Goal: Book appointment/travel/reservation

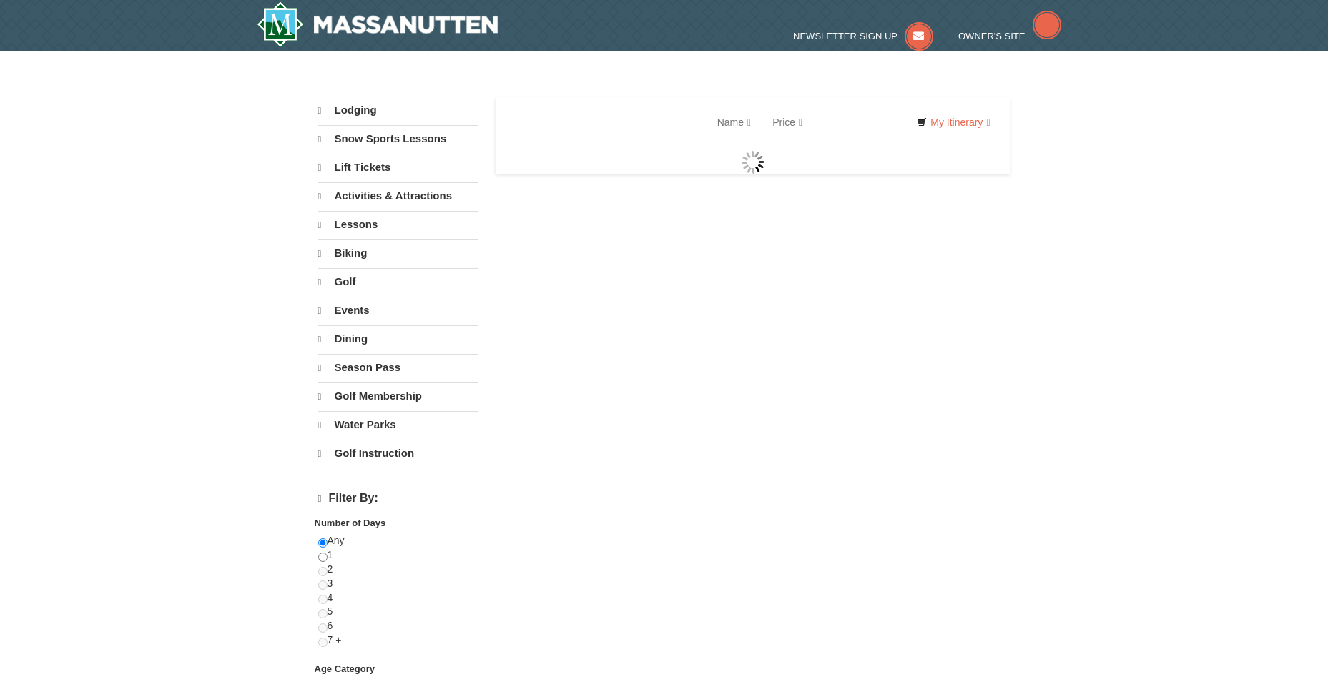
select select "9"
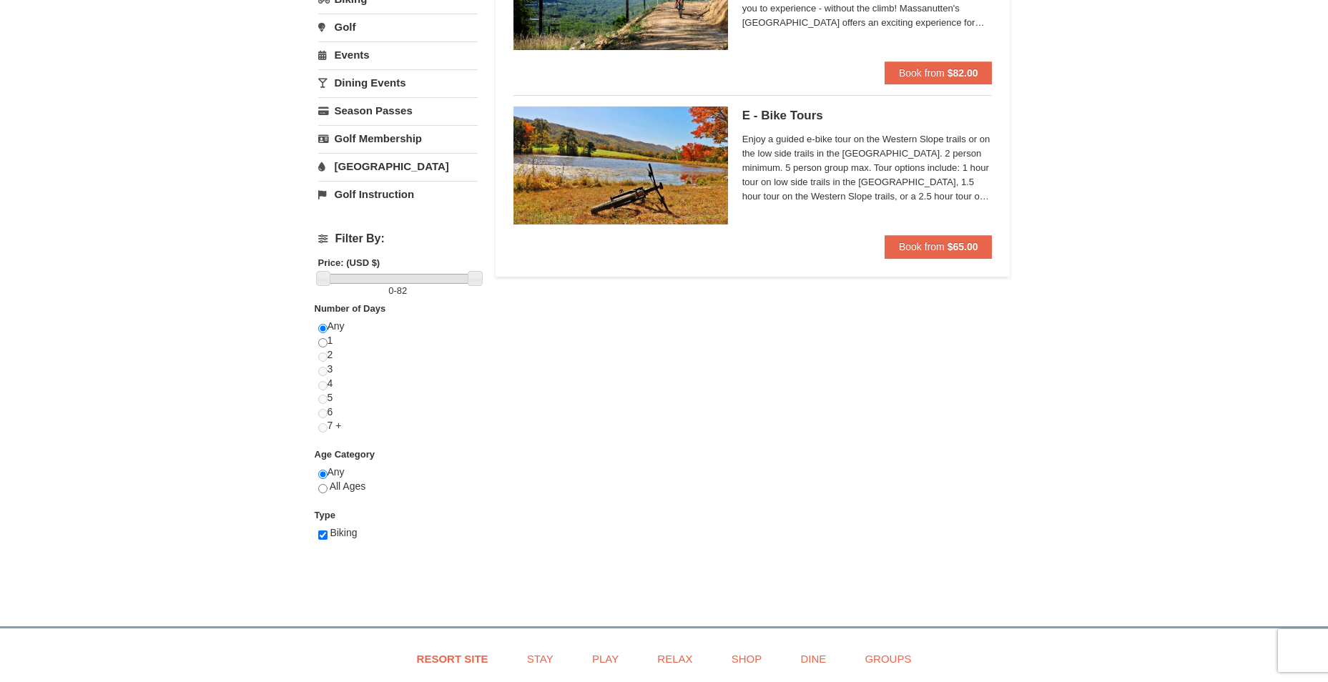
scroll to position [72, 0]
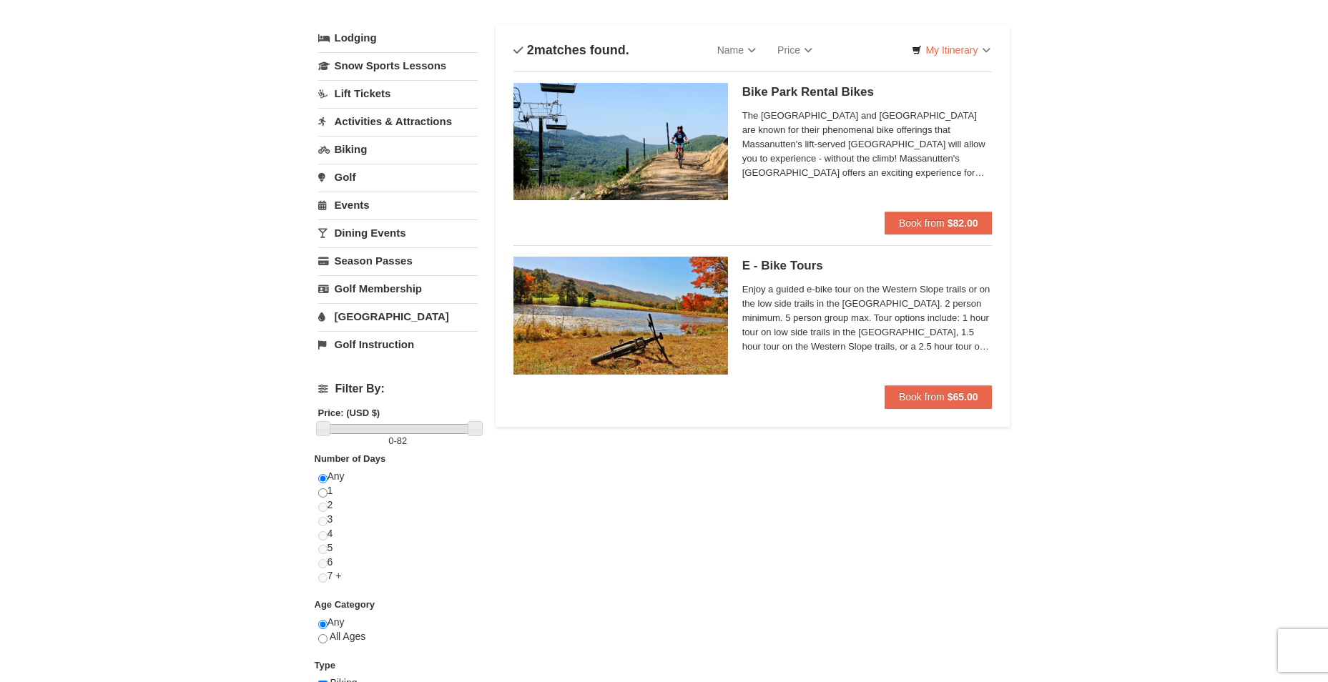
click at [355, 148] on link "Biking" at bounding box center [397, 149] width 159 height 26
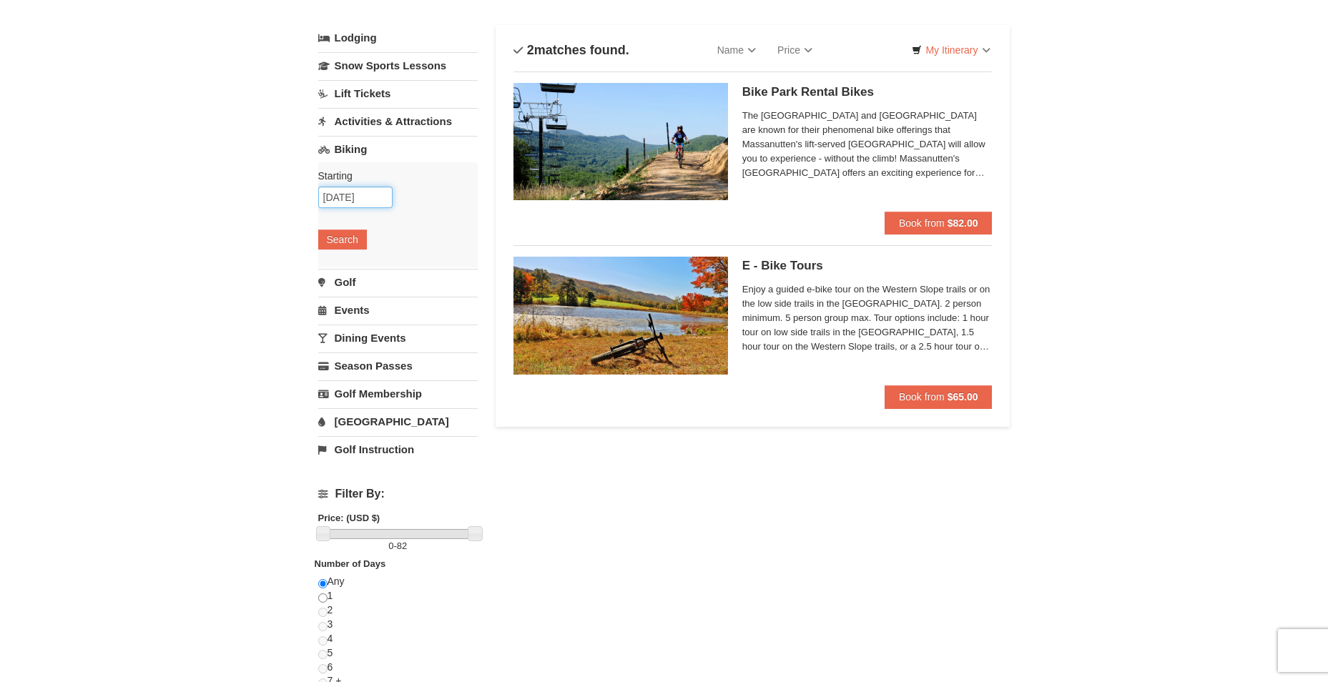
click at [365, 200] on input "09/25/2025" at bounding box center [355, 197] width 74 height 21
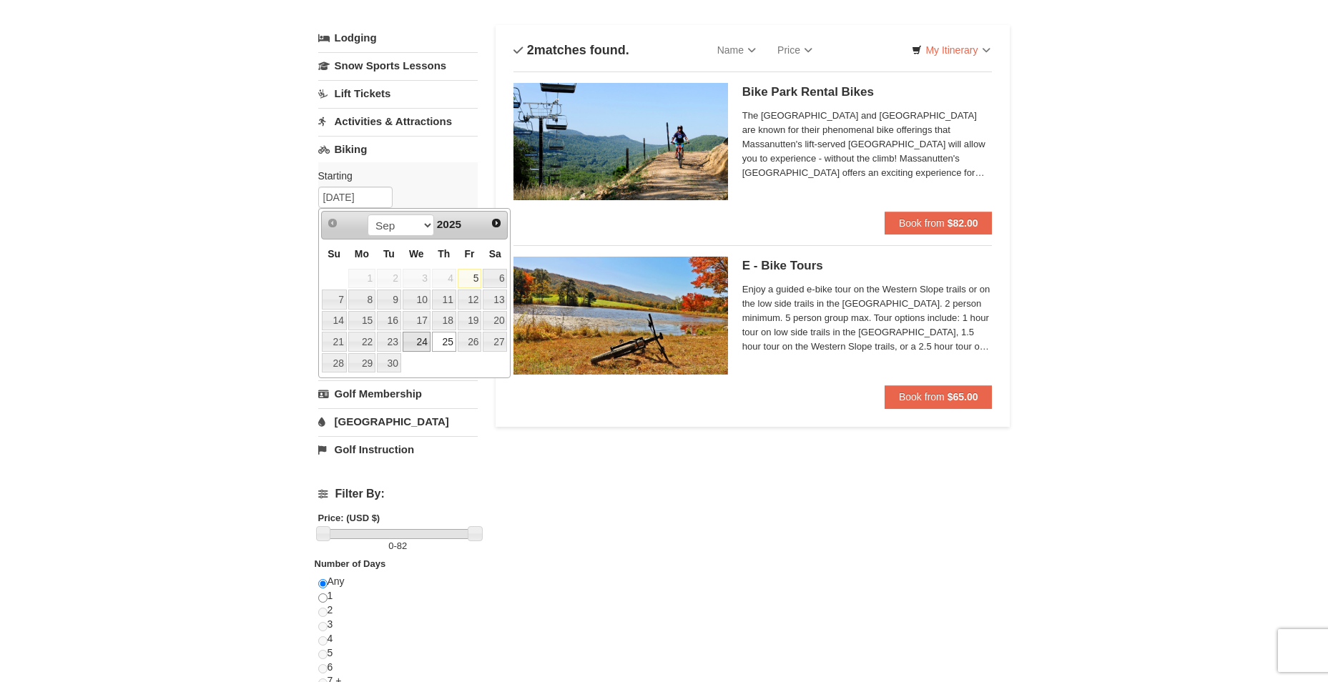
click at [426, 340] on link "24" at bounding box center [417, 342] width 28 height 20
type input "09/24/2025"
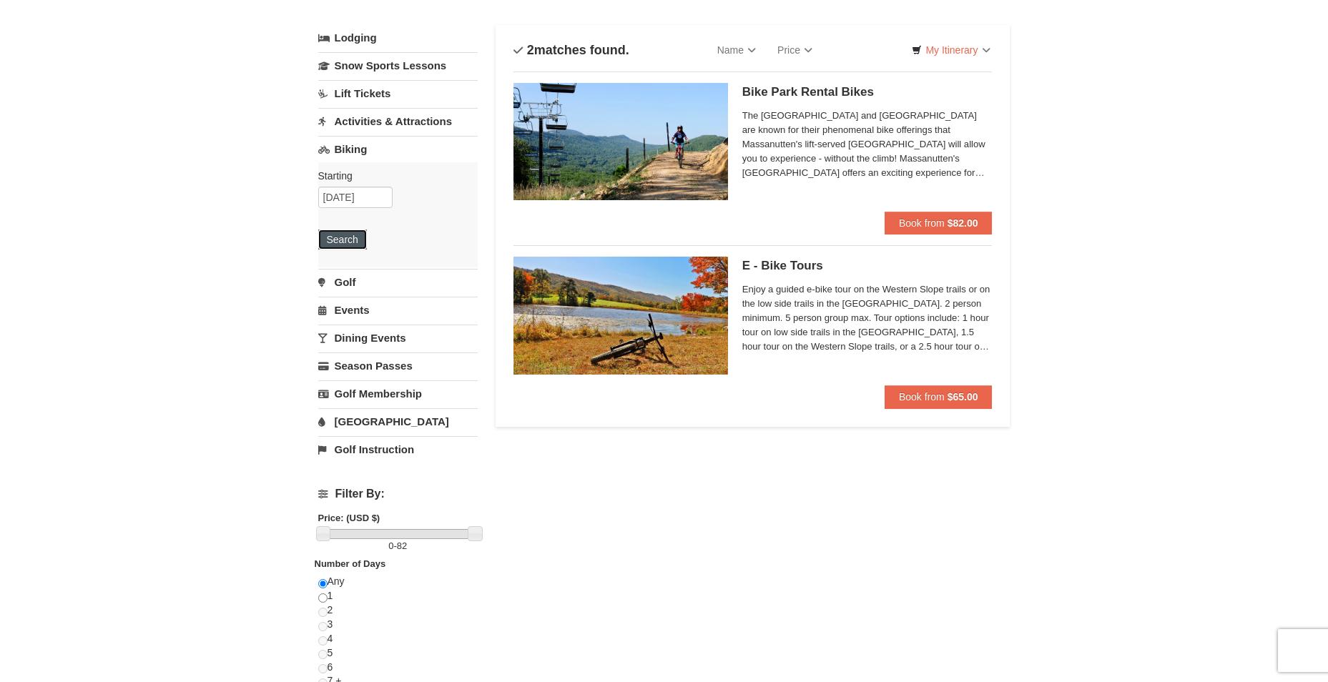
click at [336, 242] on button "Search" at bounding box center [342, 240] width 49 height 20
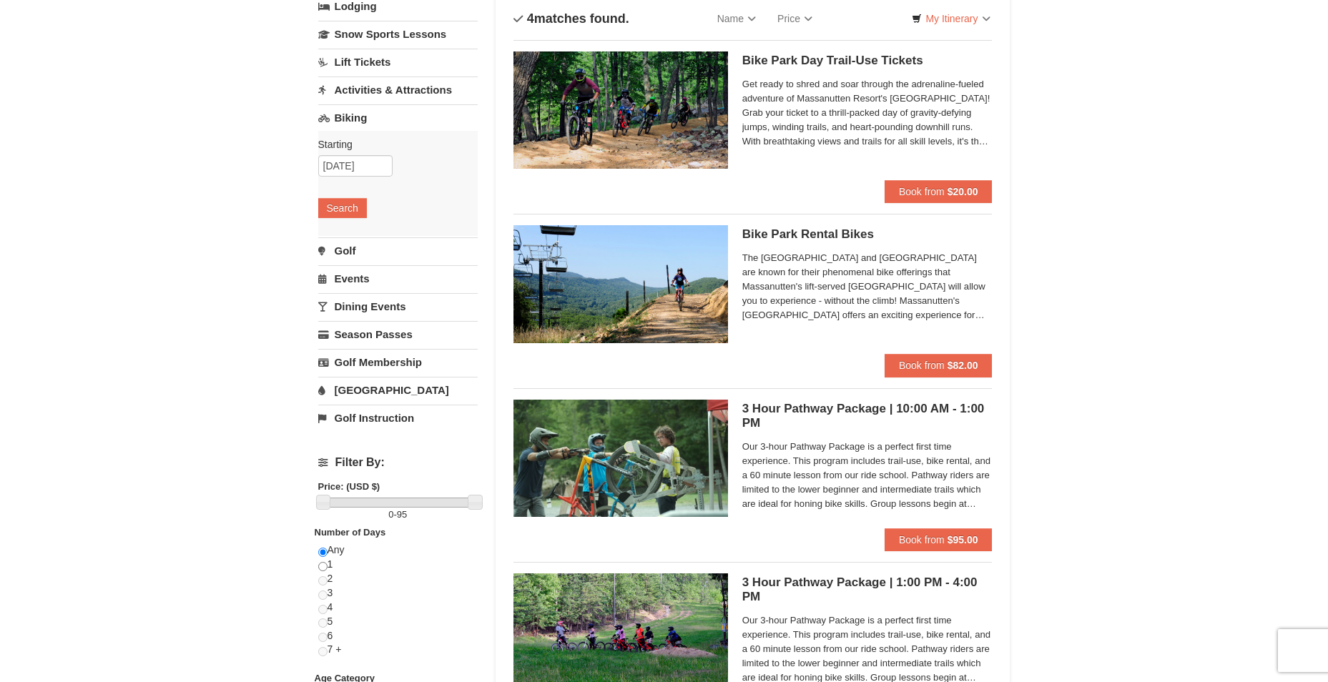
scroll to position [143, 0]
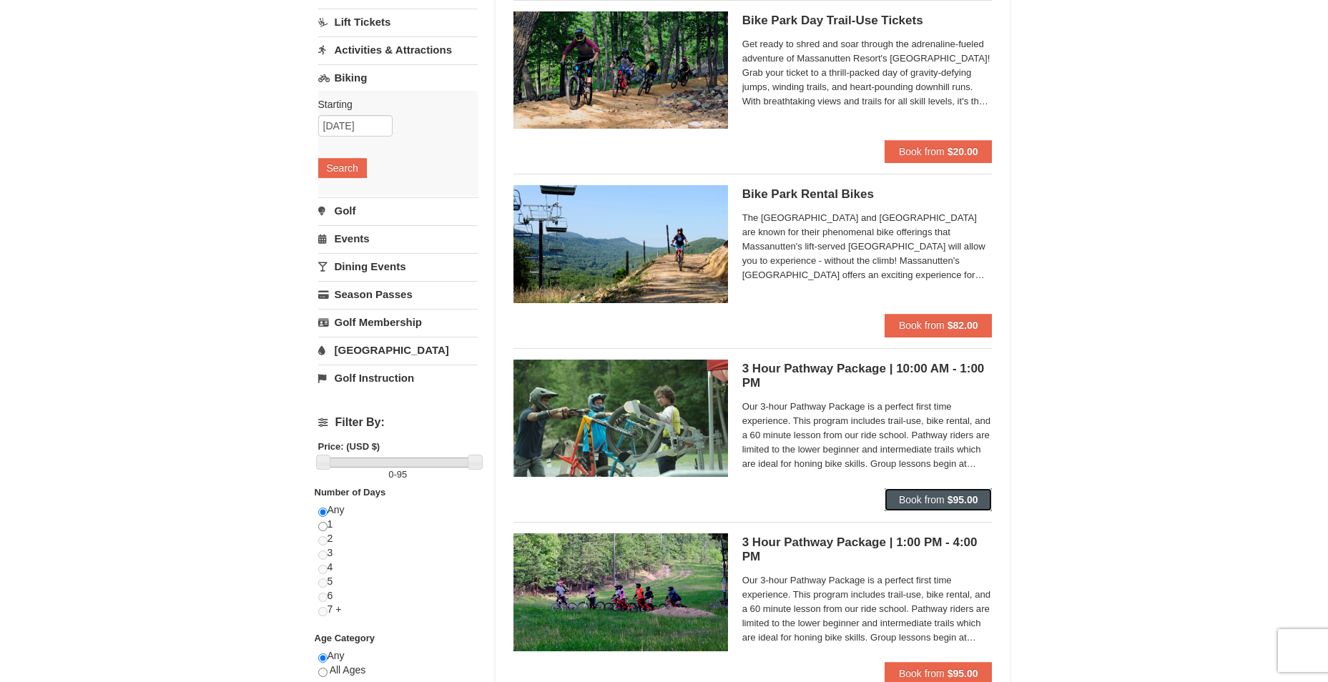
click at [930, 498] on span "Book from" at bounding box center [922, 499] width 46 height 11
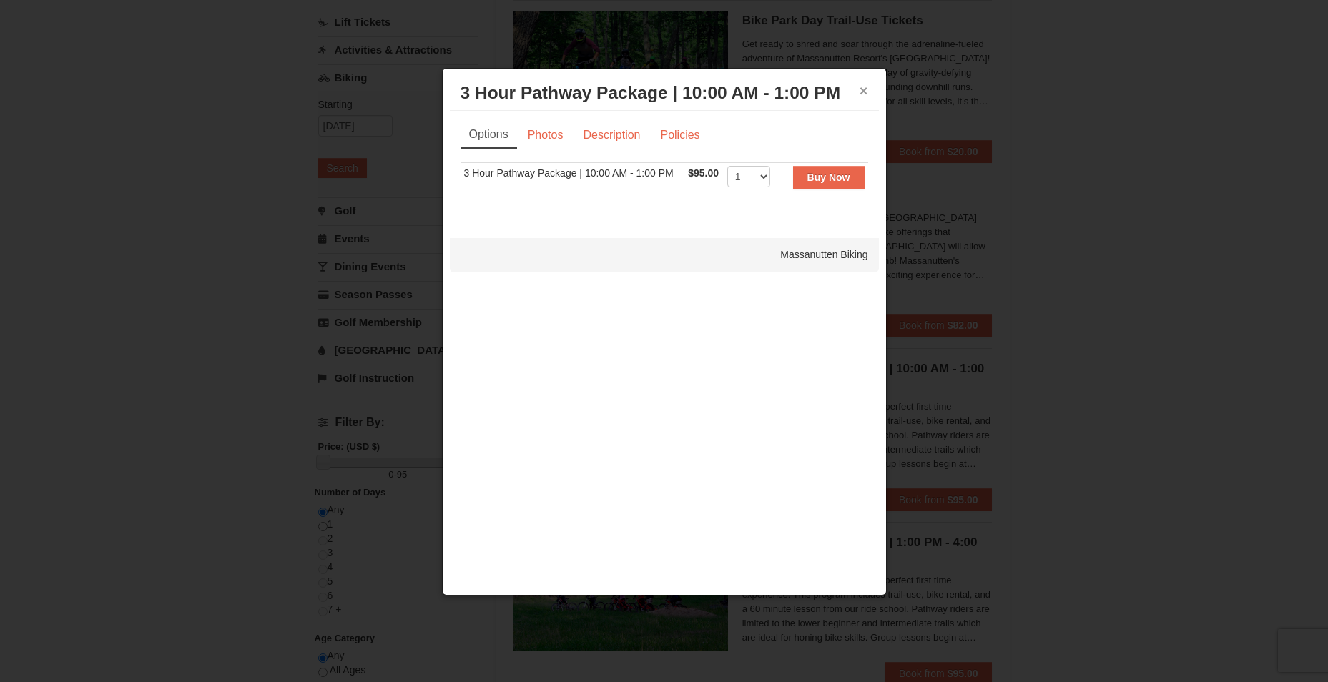
click at [867, 89] on button "×" at bounding box center [864, 91] width 9 height 14
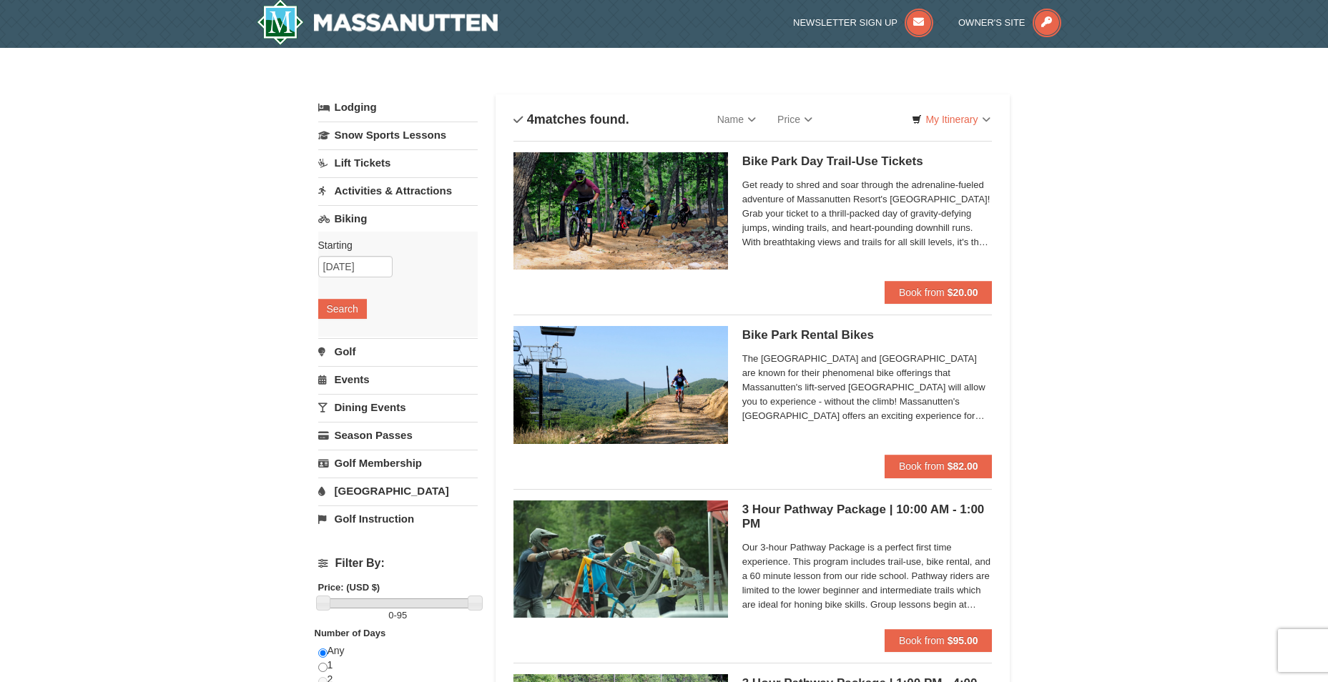
scroll to position [0, 0]
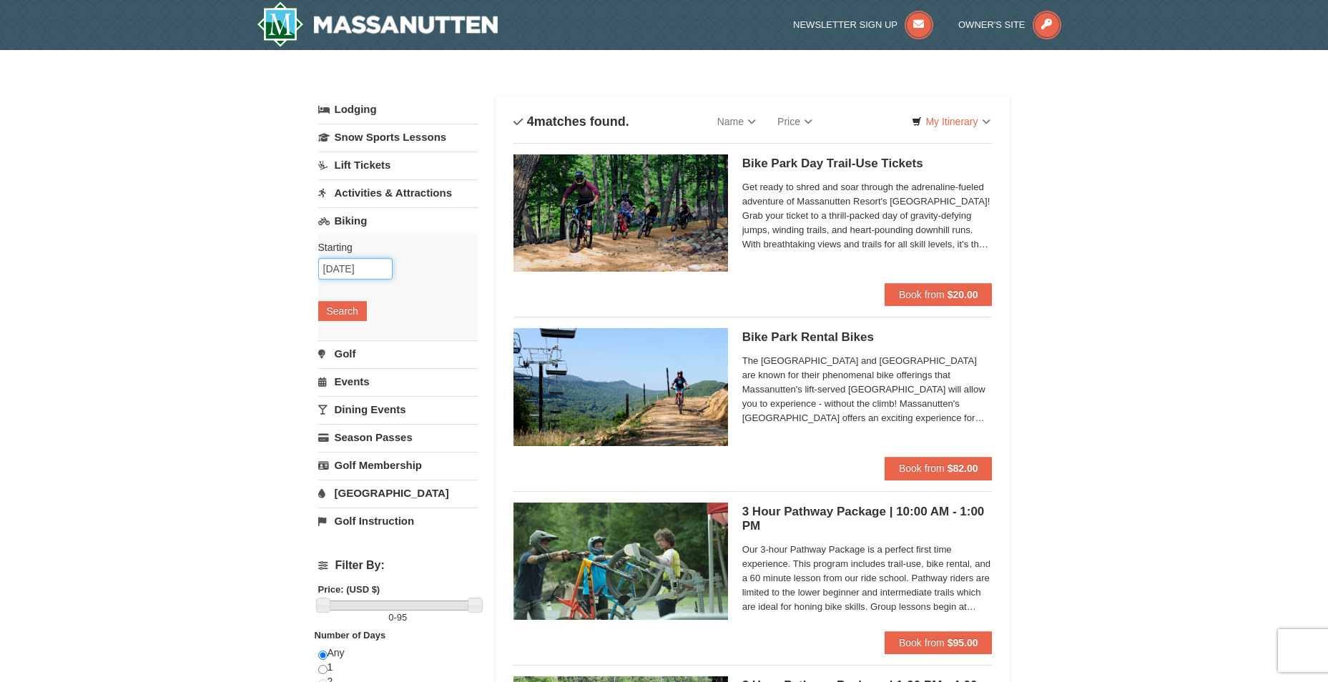
click at [365, 270] on input "09/24/2025" at bounding box center [355, 268] width 74 height 21
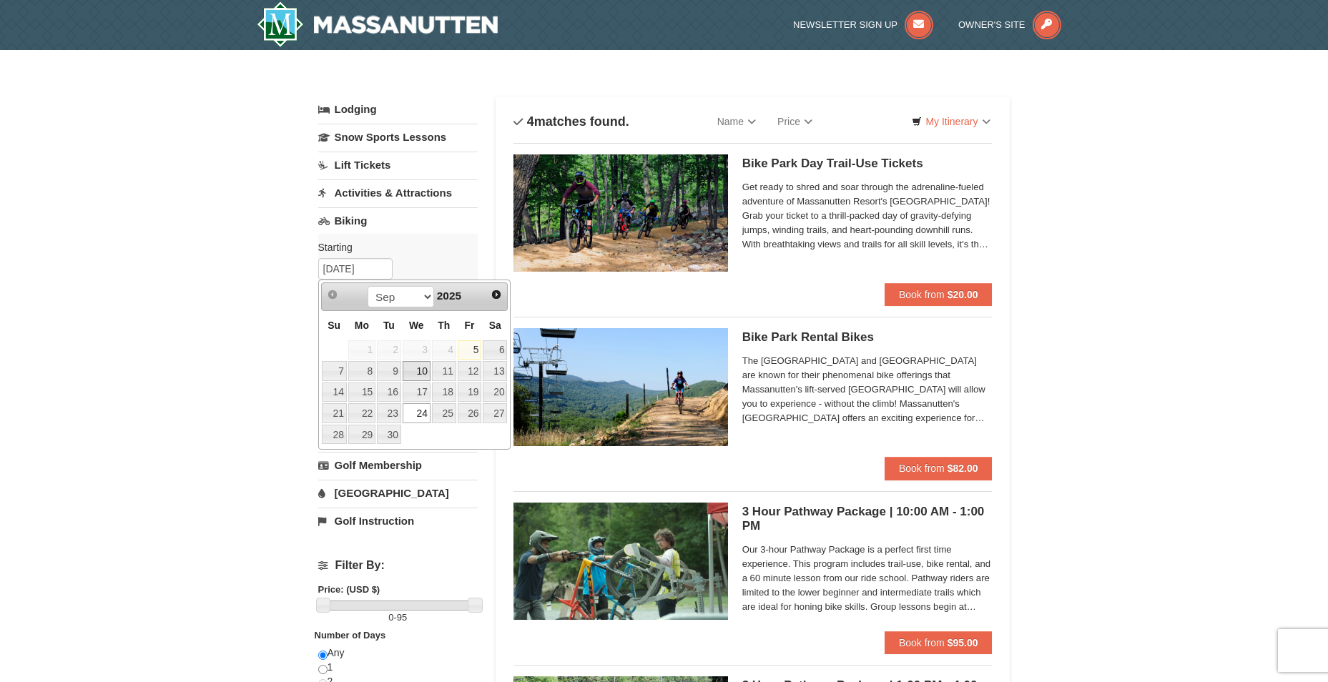
click at [415, 368] on link "10" at bounding box center [417, 371] width 28 height 20
type input "[DATE]"
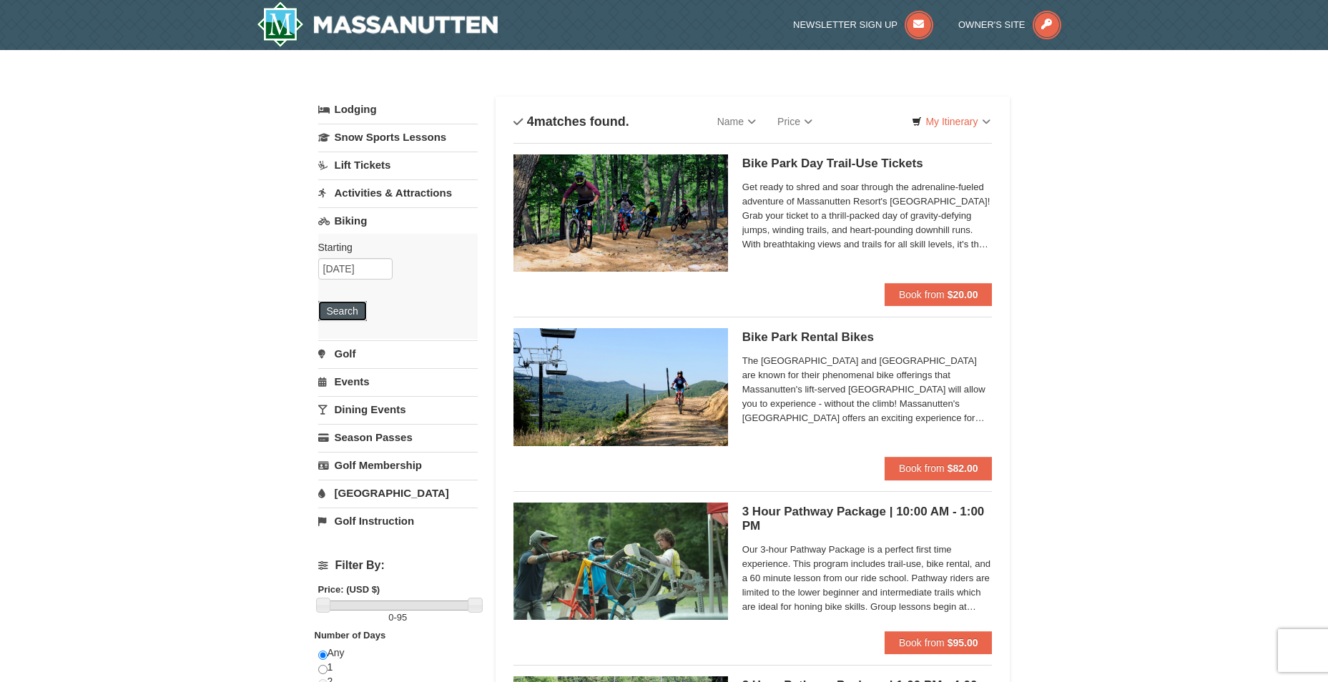
click at [334, 316] on button "Search" at bounding box center [342, 311] width 49 height 20
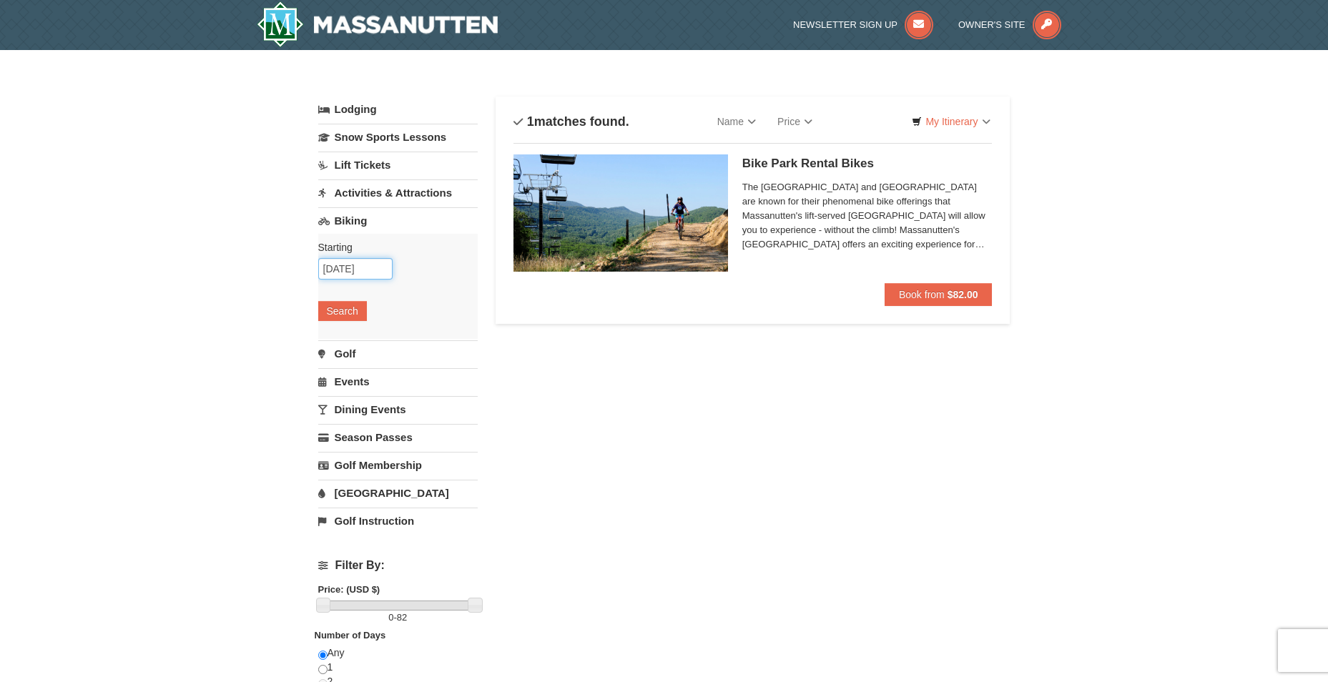
click at [364, 272] on input "09/10/2025" at bounding box center [355, 268] width 74 height 21
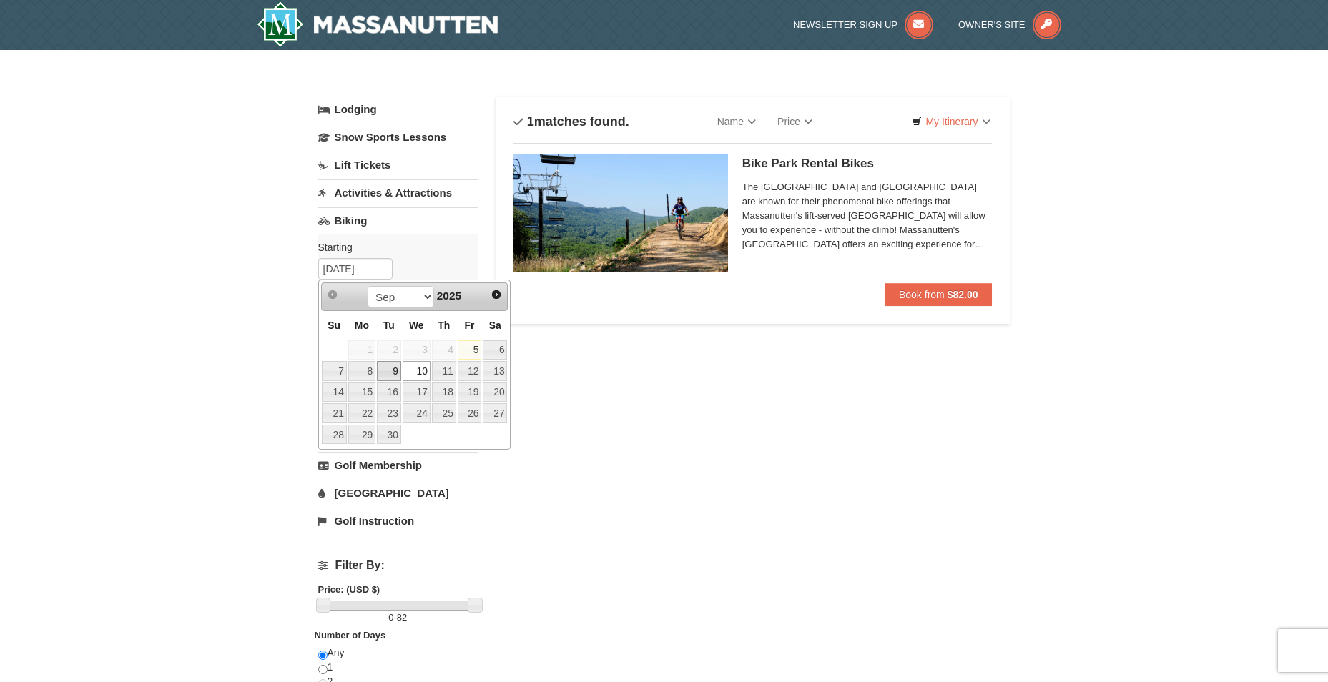
click at [392, 371] on link "9" at bounding box center [389, 371] width 24 height 20
type input "09/09/2025"
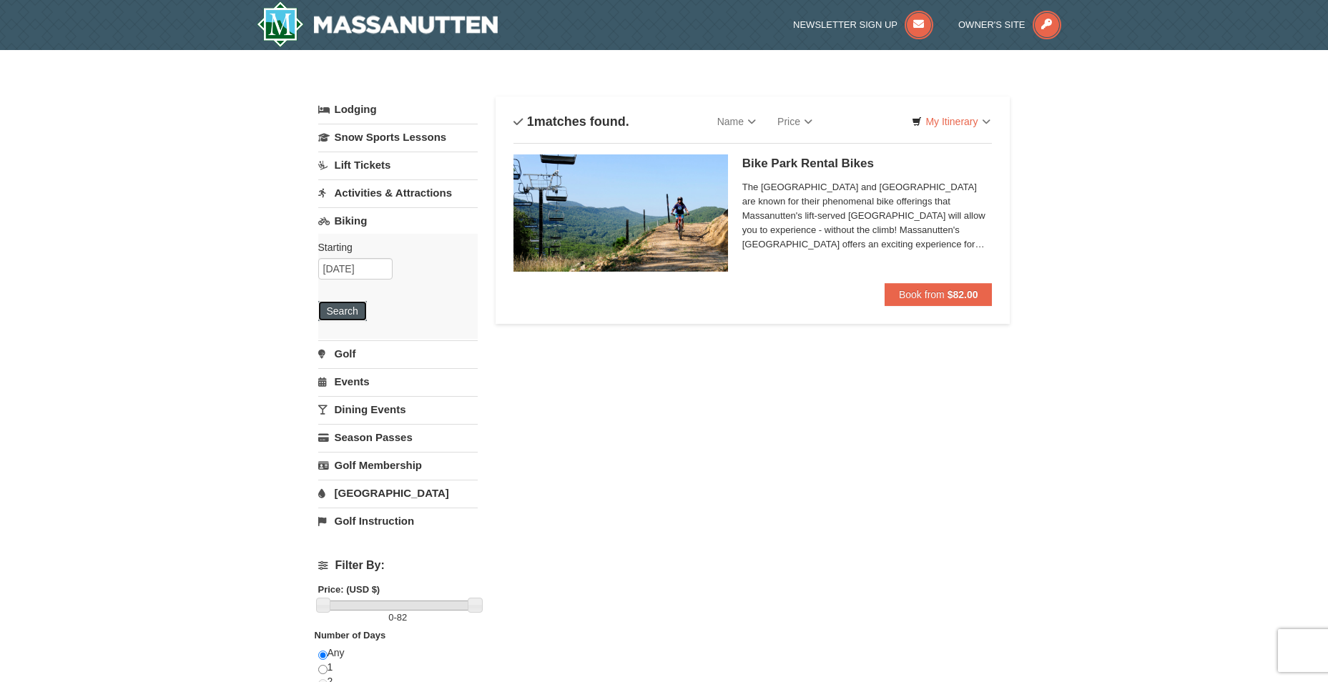
click at [339, 312] on button "Search" at bounding box center [342, 311] width 49 height 20
click at [364, 269] on input "[DATE]" at bounding box center [355, 268] width 74 height 21
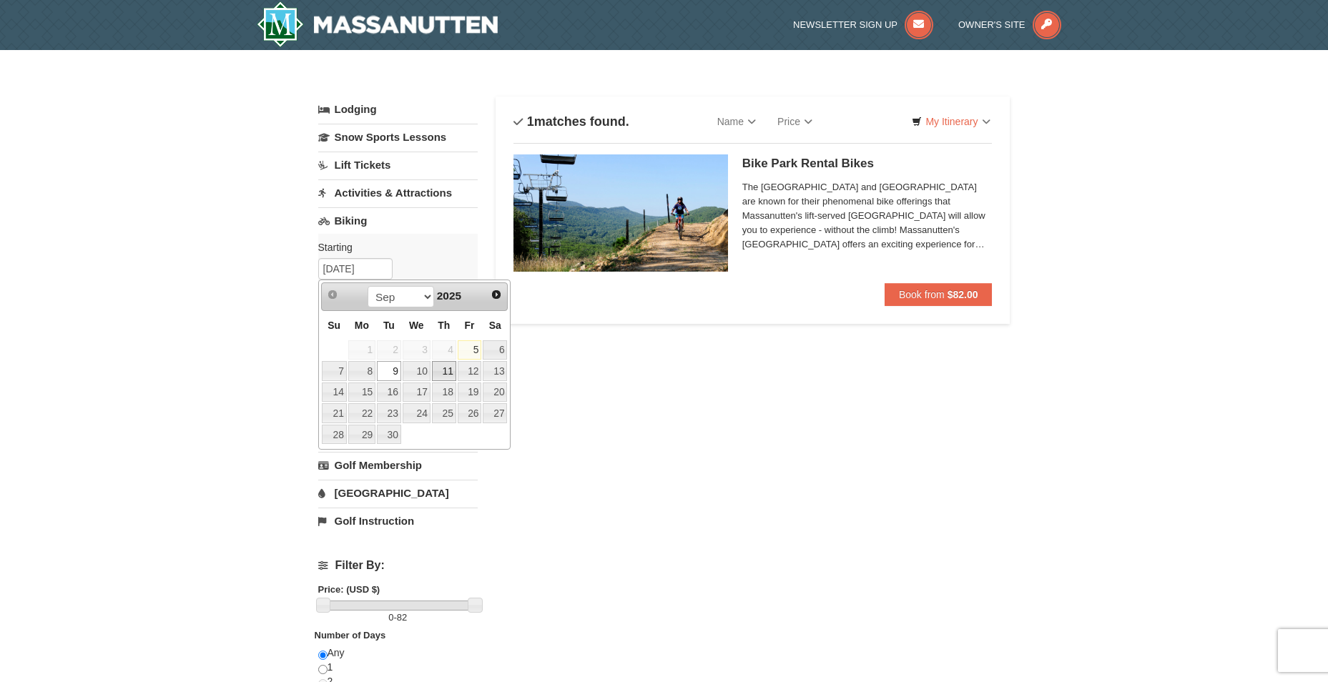
click at [445, 369] on link "11" at bounding box center [444, 371] width 24 height 20
type input "09/11/2025"
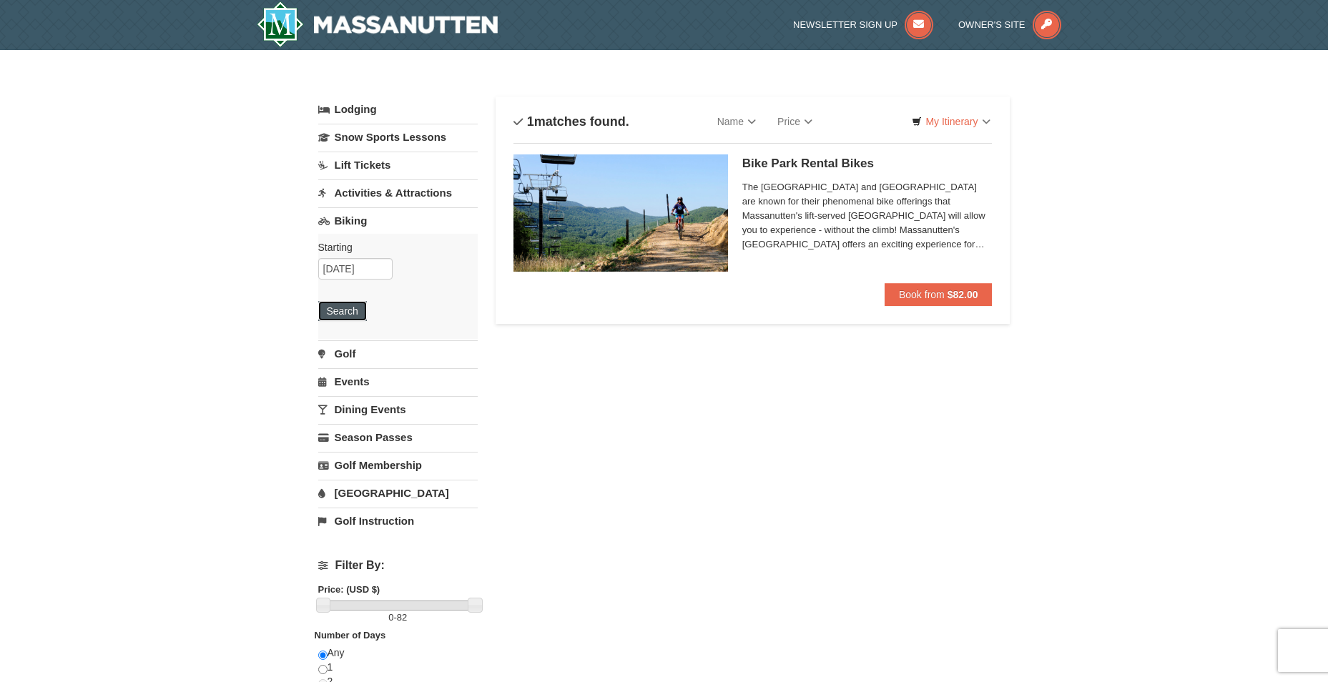
click at [344, 315] on button "Search" at bounding box center [342, 311] width 49 height 20
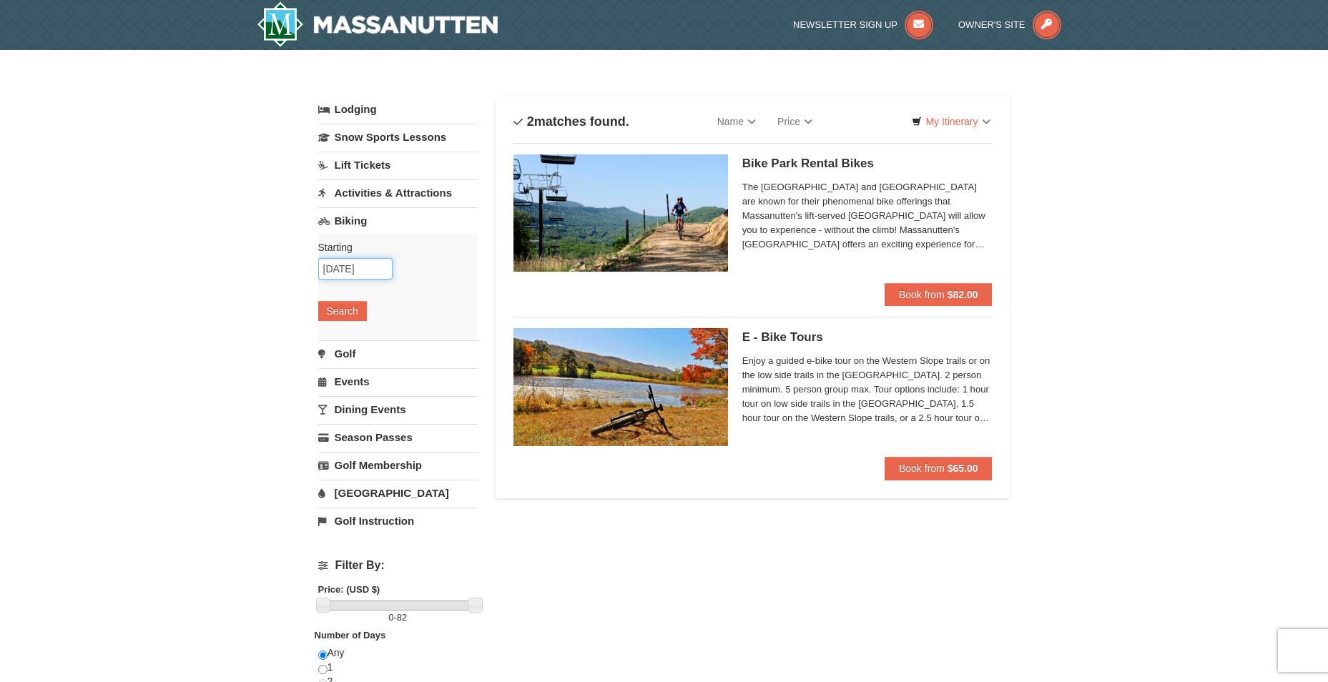
click at [368, 270] on input "09/11/2025" at bounding box center [355, 268] width 74 height 21
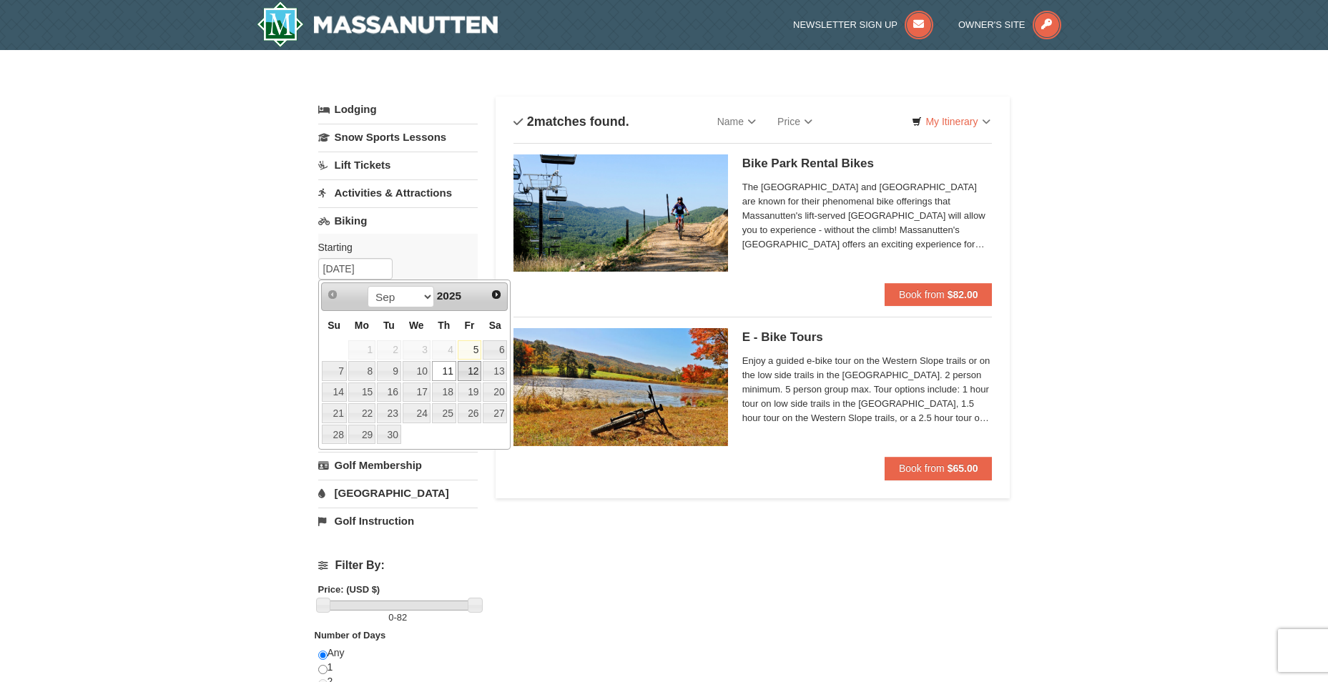
click at [471, 372] on link "12" at bounding box center [470, 371] width 24 height 20
type input "[DATE]"
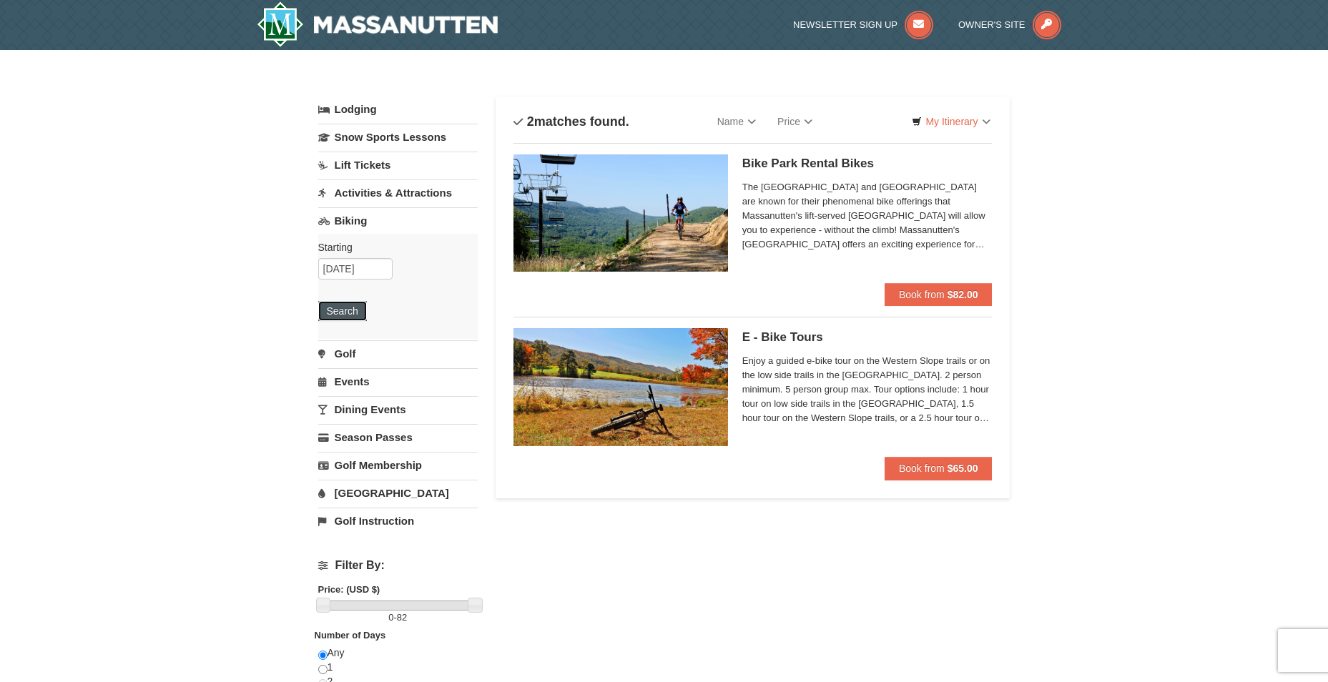
click at [342, 315] on button "Search" at bounding box center [342, 311] width 49 height 20
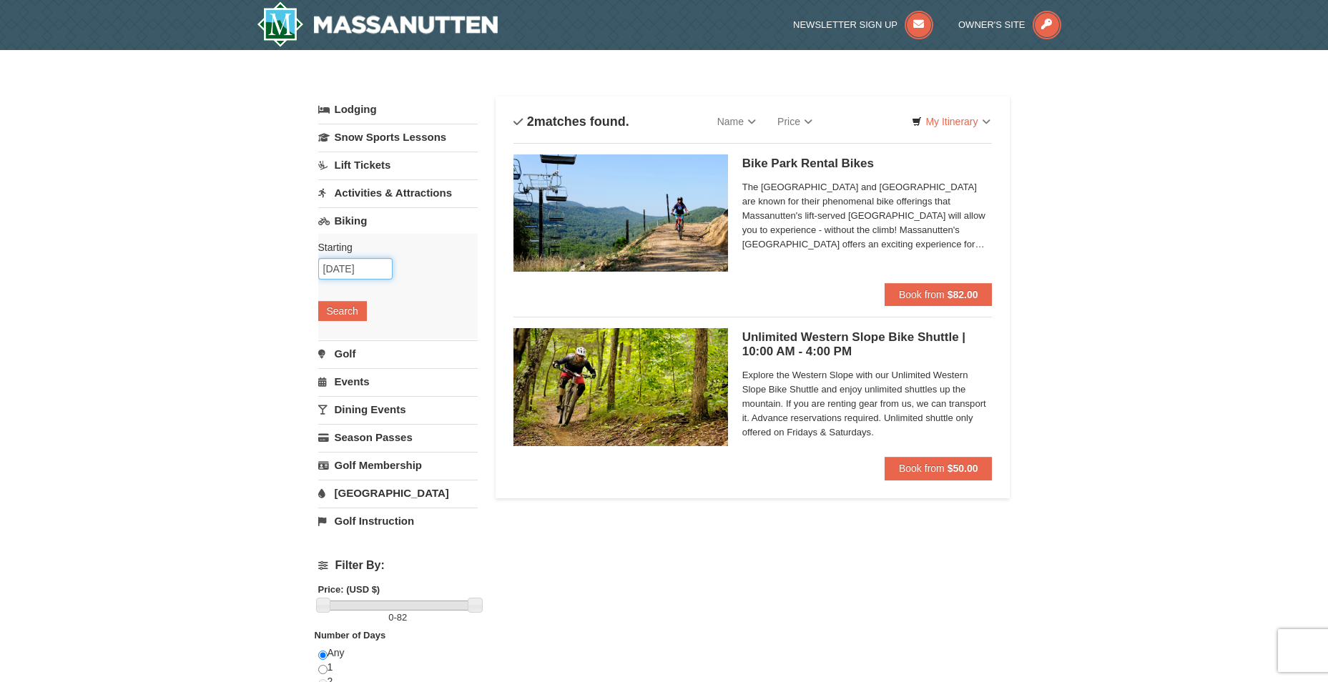
click at [356, 273] on input "[DATE]" at bounding box center [355, 268] width 74 height 21
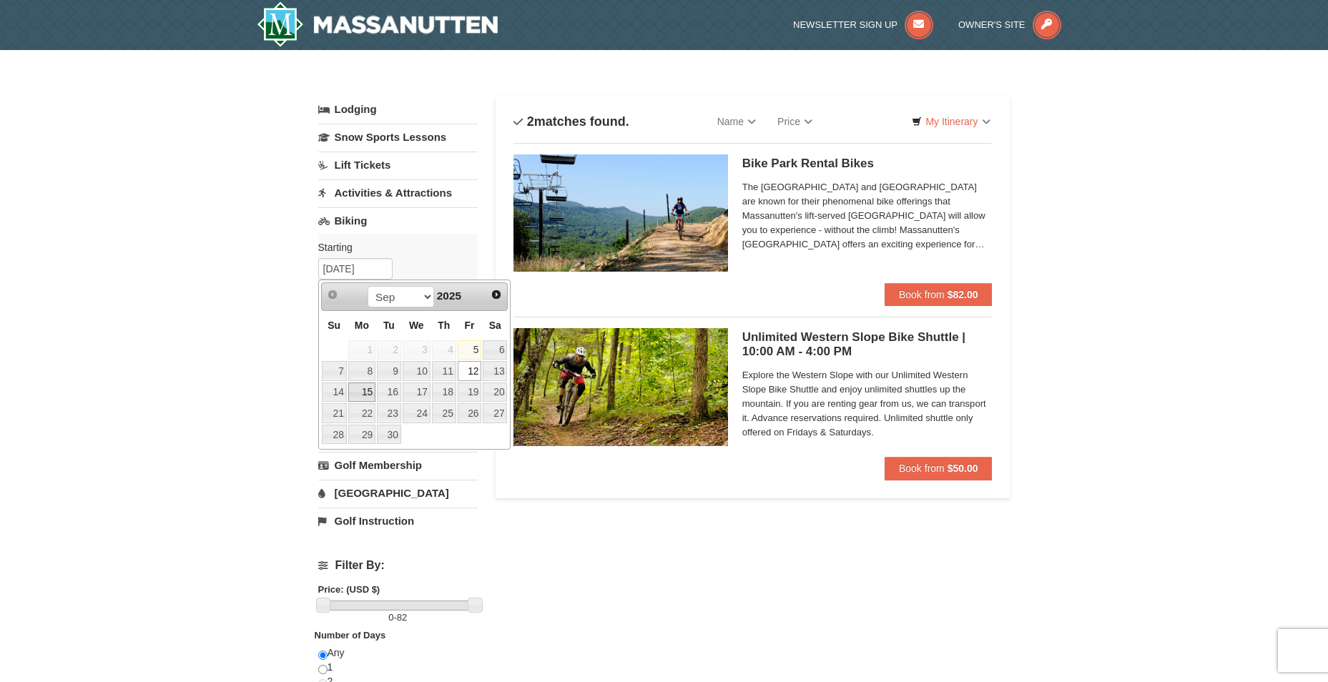
click at [366, 389] on link "15" at bounding box center [361, 393] width 27 height 20
type input "[DATE]"
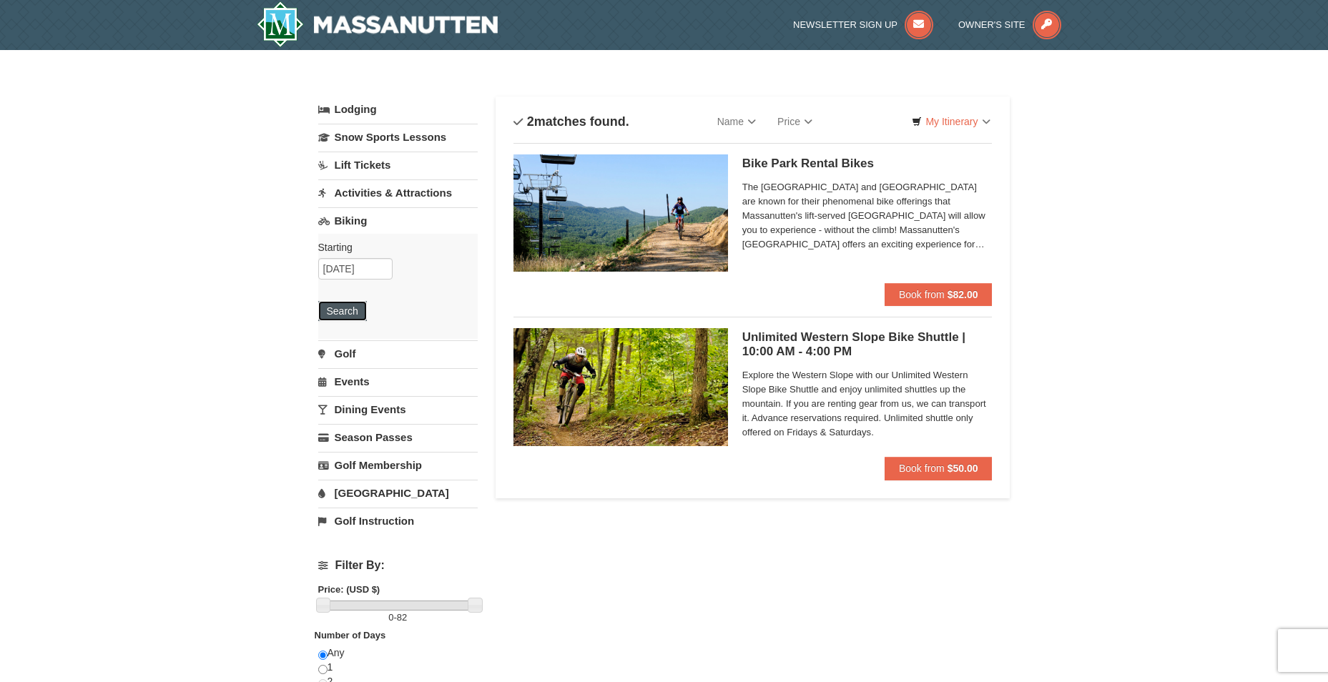
click at [338, 314] on button "Search" at bounding box center [342, 311] width 49 height 20
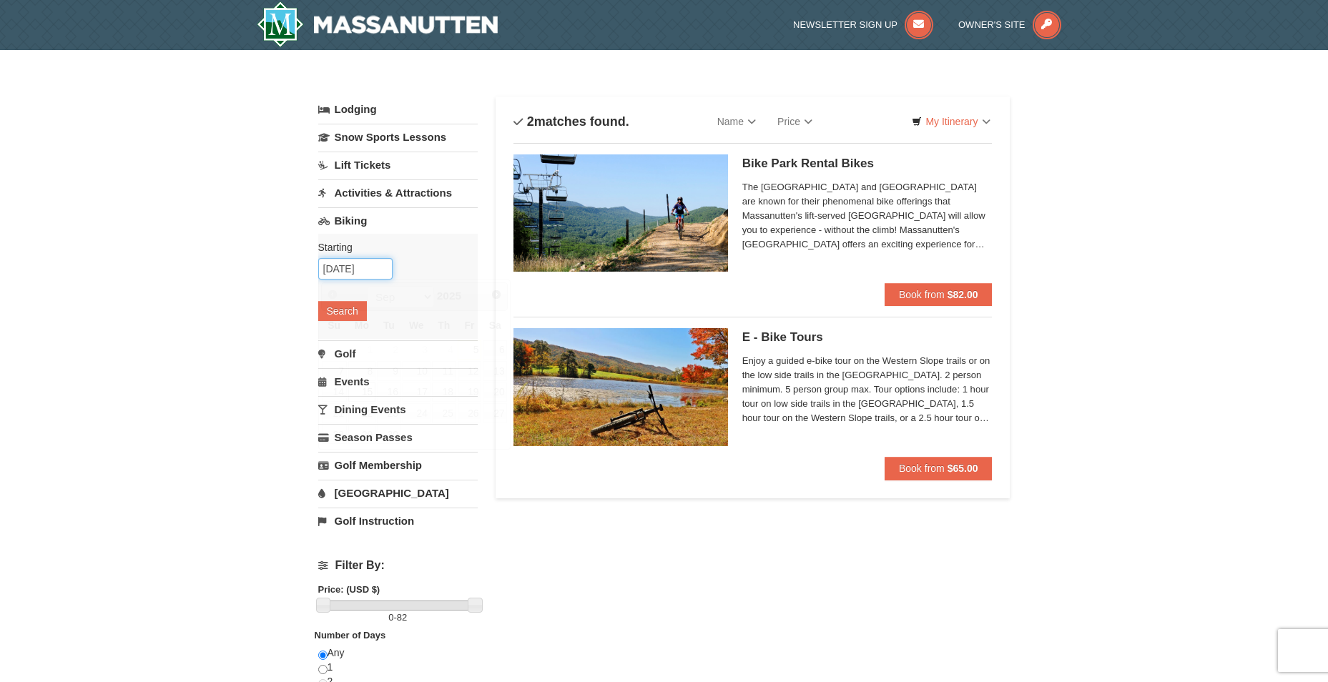
click at [359, 265] on input "09/15/2025" at bounding box center [355, 268] width 74 height 21
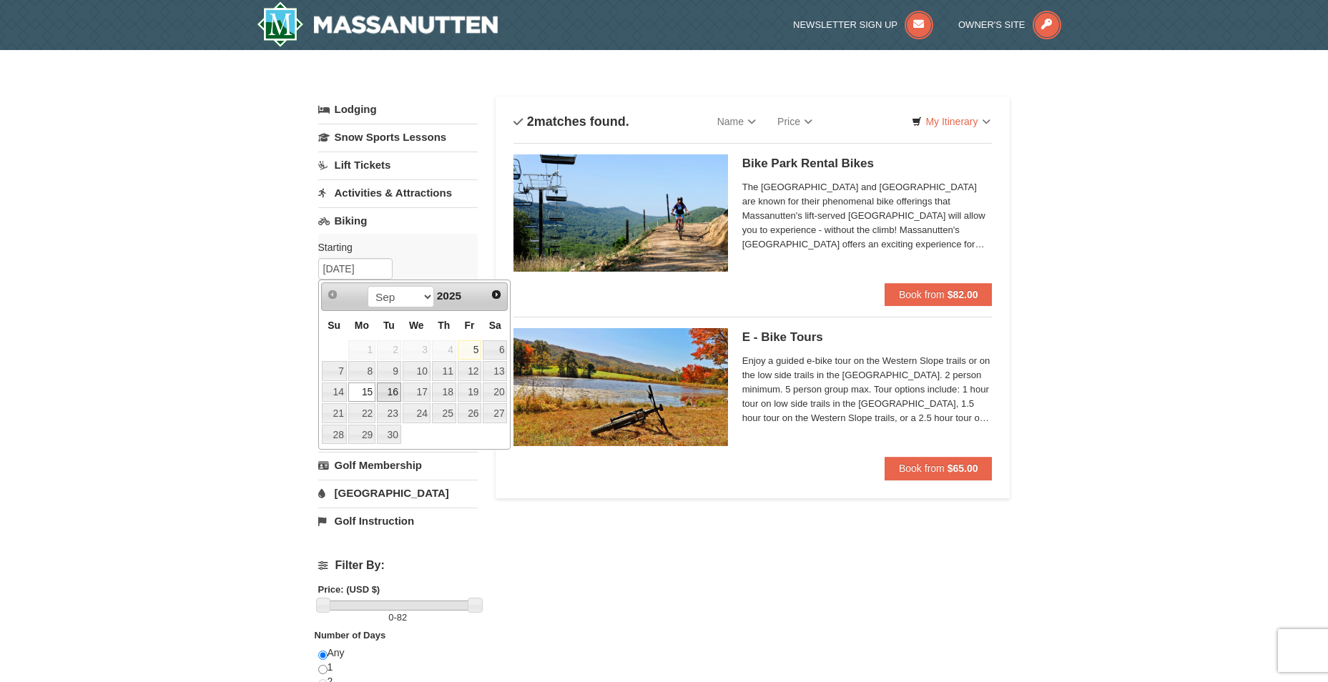
click at [390, 391] on link "16" at bounding box center [389, 393] width 24 height 20
type input "09/16/2025"
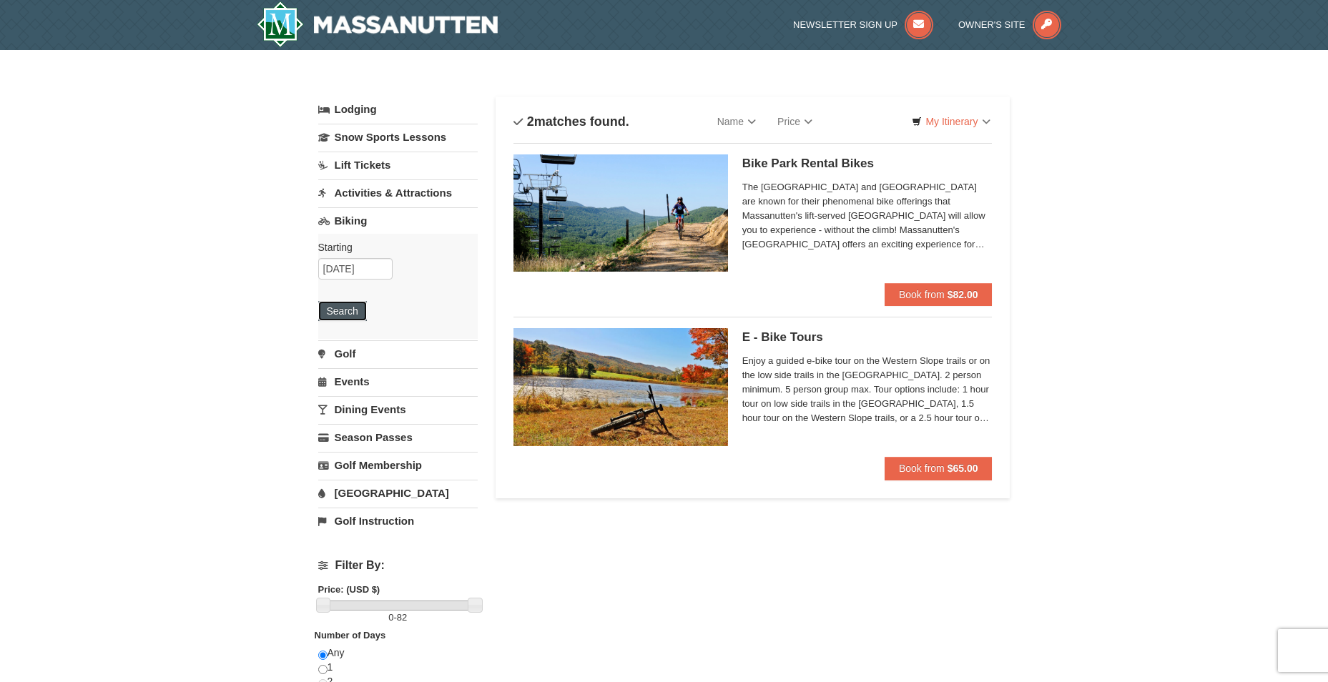
click at [347, 314] on button "Search" at bounding box center [342, 311] width 49 height 20
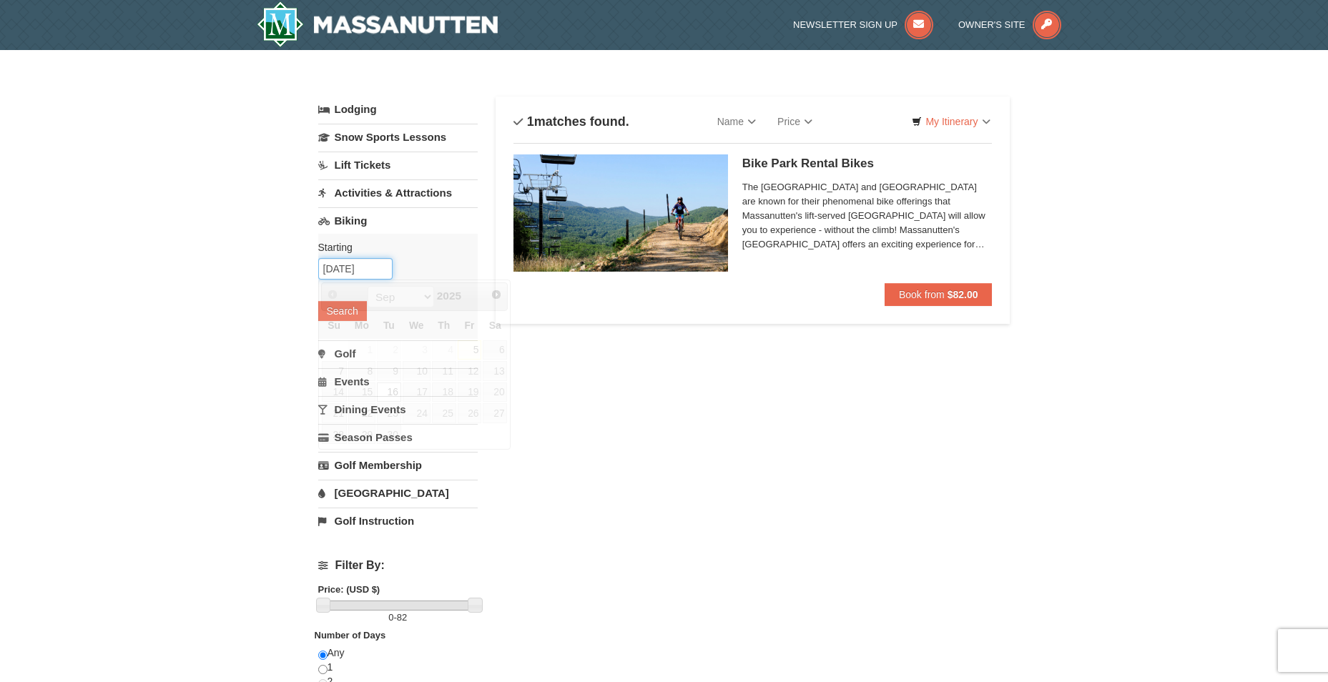
click at [360, 267] on input "09/16/2025" at bounding box center [355, 268] width 74 height 21
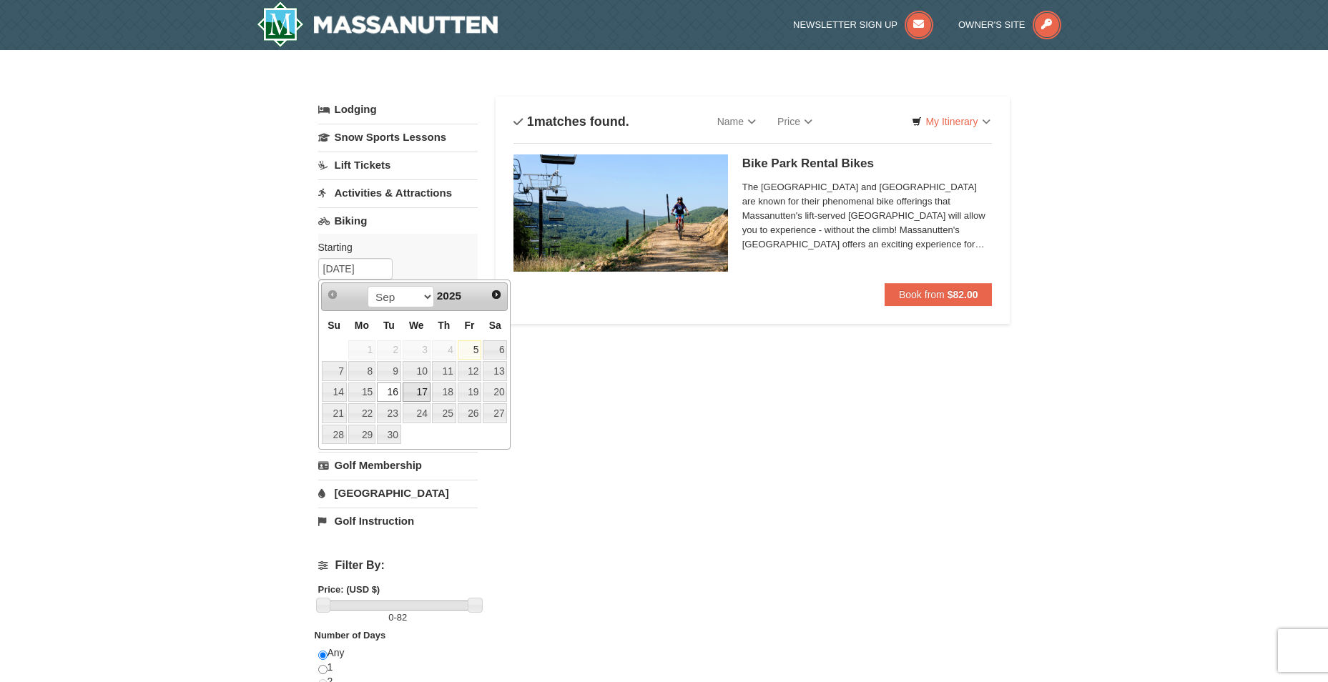
click at [425, 385] on link "17" at bounding box center [417, 393] width 28 height 20
type input "09/17/2025"
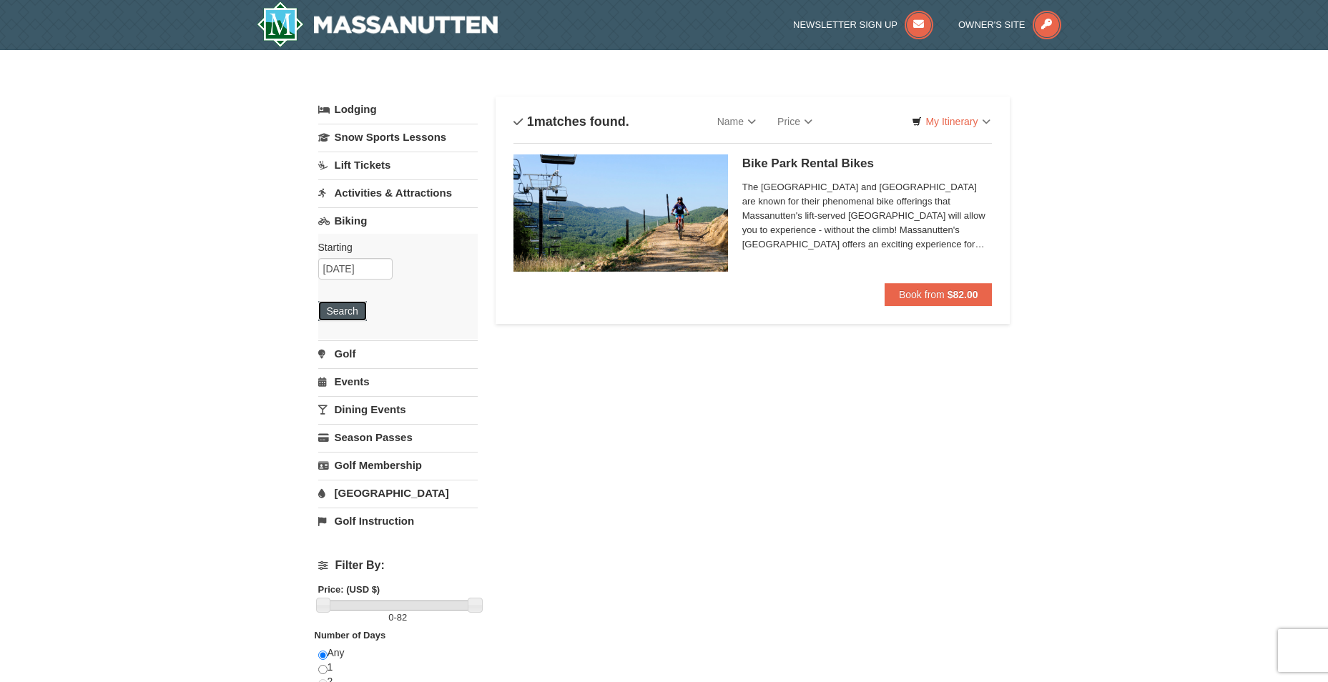
click at [353, 308] on button "Search" at bounding box center [342, 311] width 49 height 20
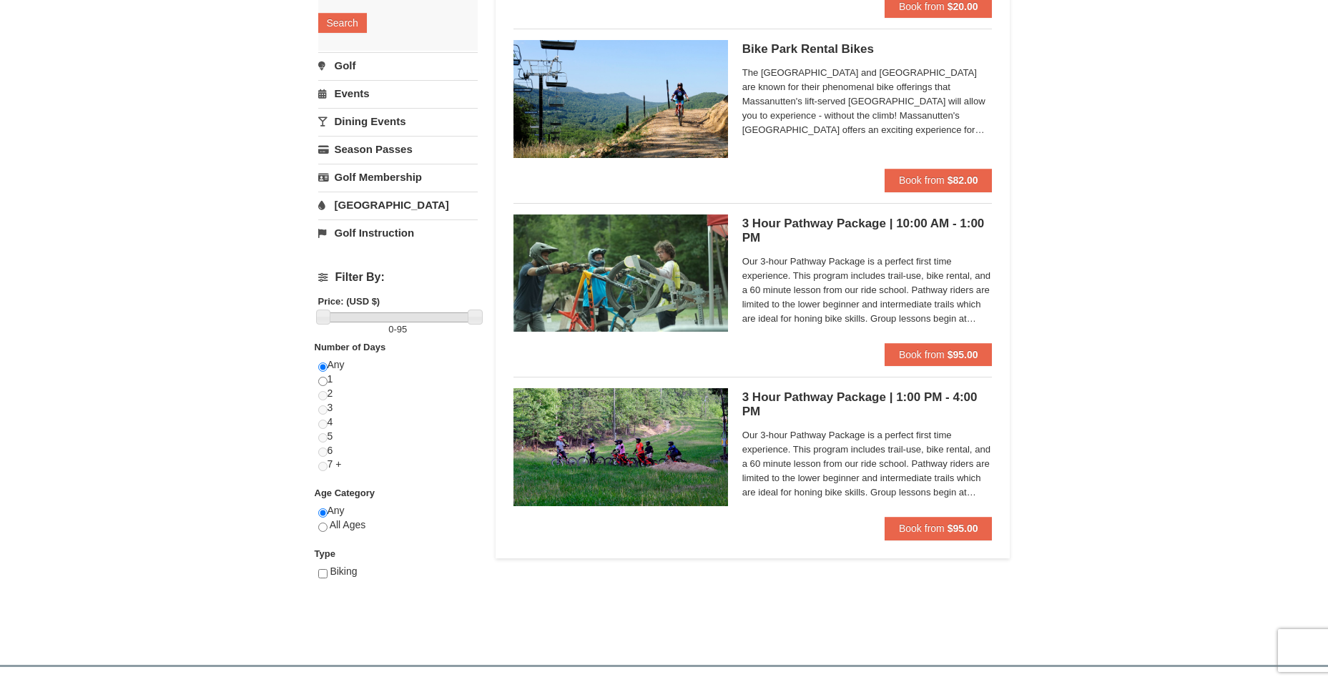
scroll to position [286, 0]
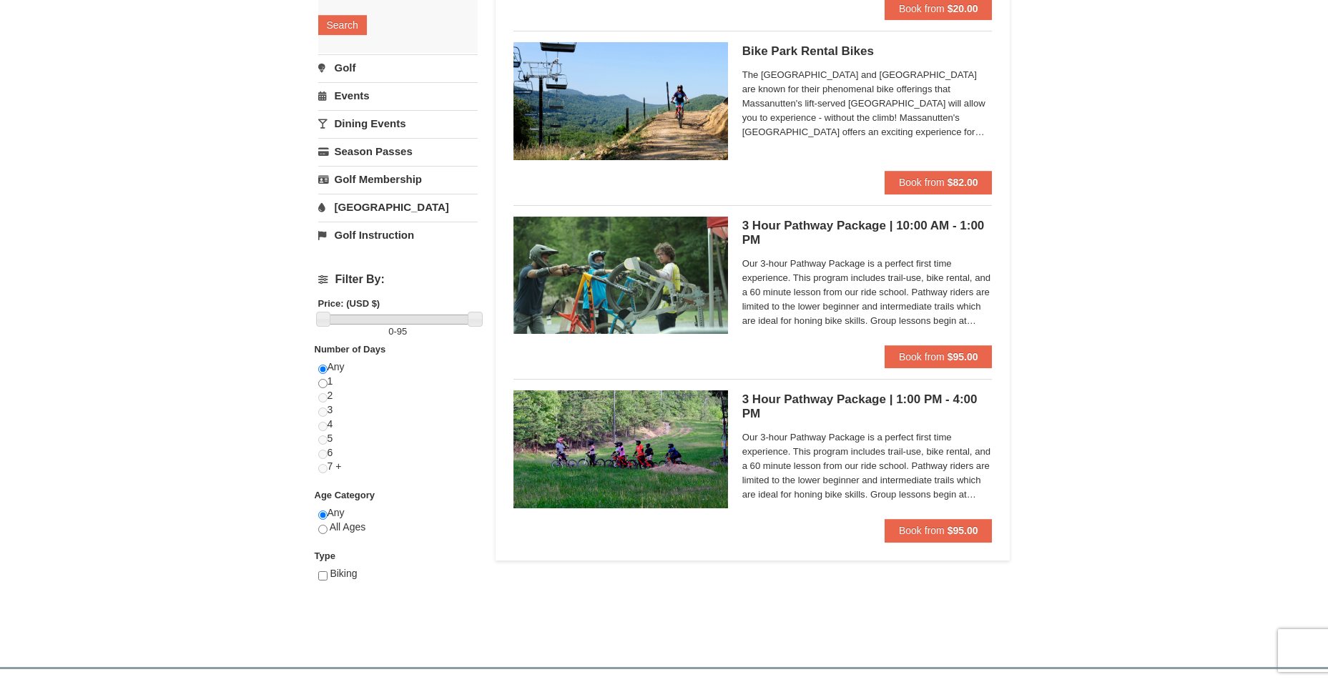
click at [932, 495] on span "Our 3-hour Pathway Package is a perfect first time experience. This program inc…" at bounding box center [867, 467] width 250 height 72
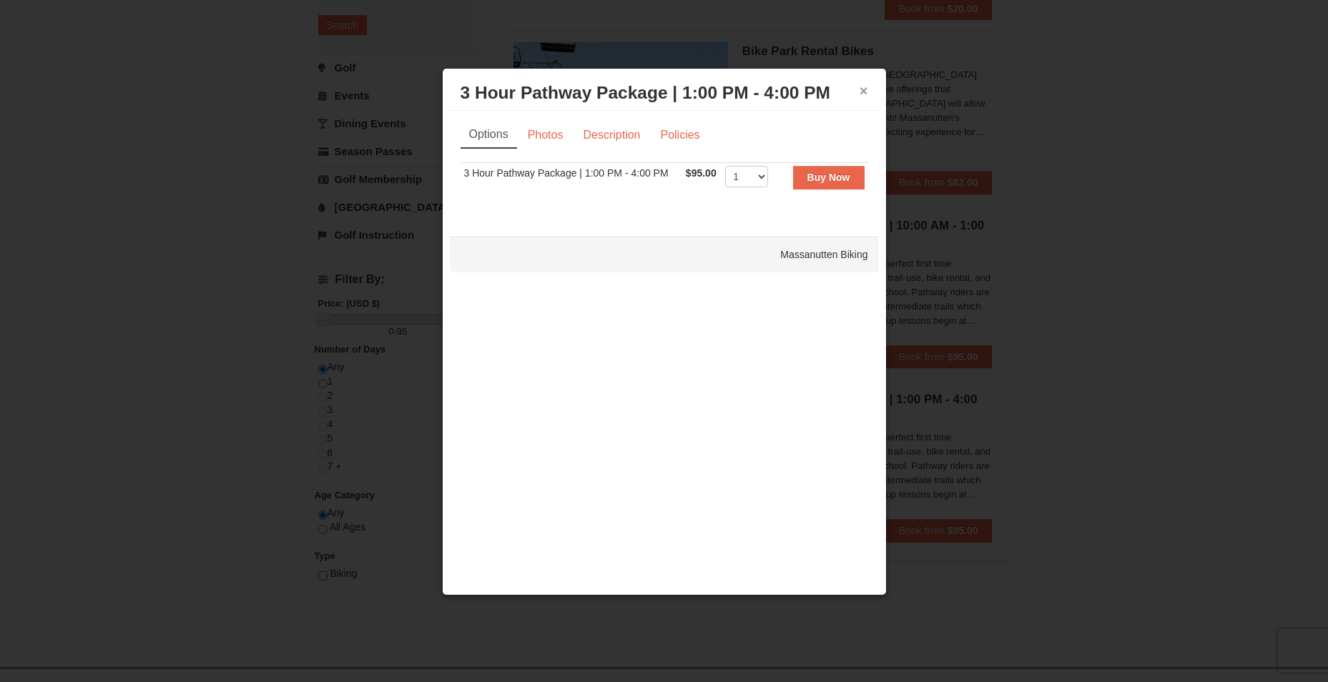
click at [863, 90] on button "×" at bounding box center [864, 91] width 9 height 14
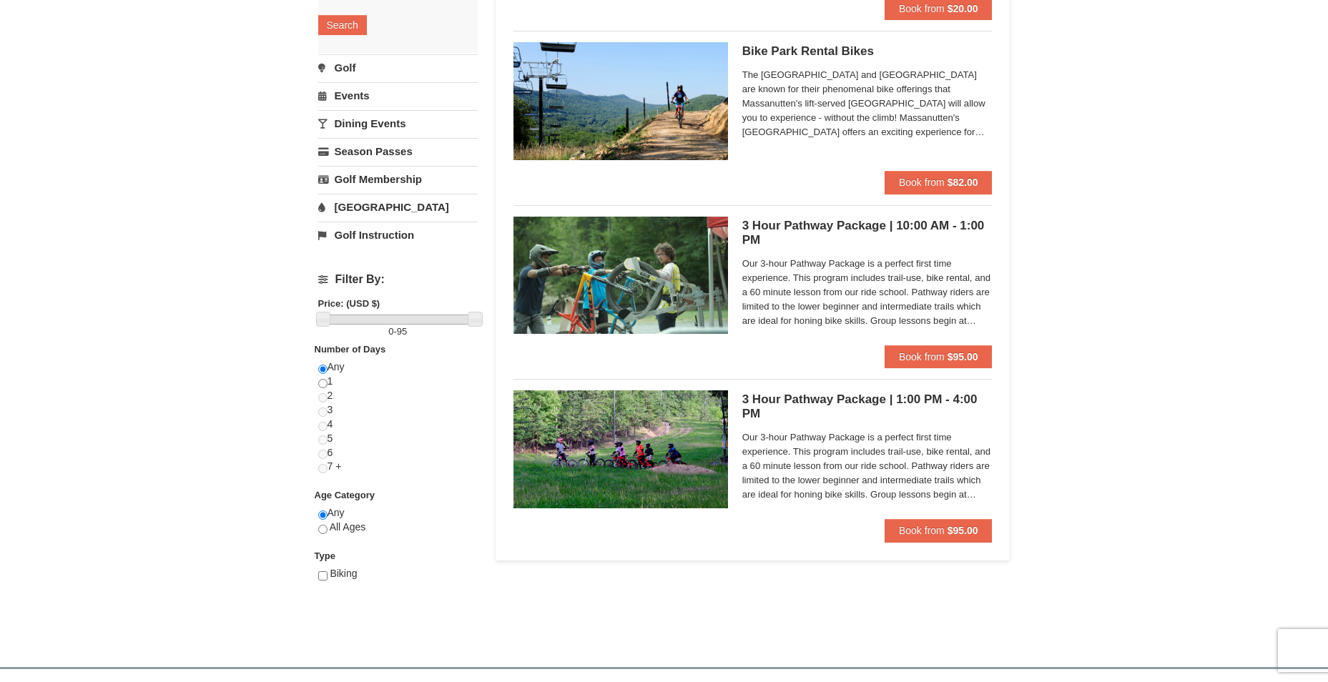
click at [896, 401] on h5 "3 Hour Pathway Package | 1:00 PM - 4:00 PM Massanutten Biking" at bounding box center [867, 407] width 250 height 29
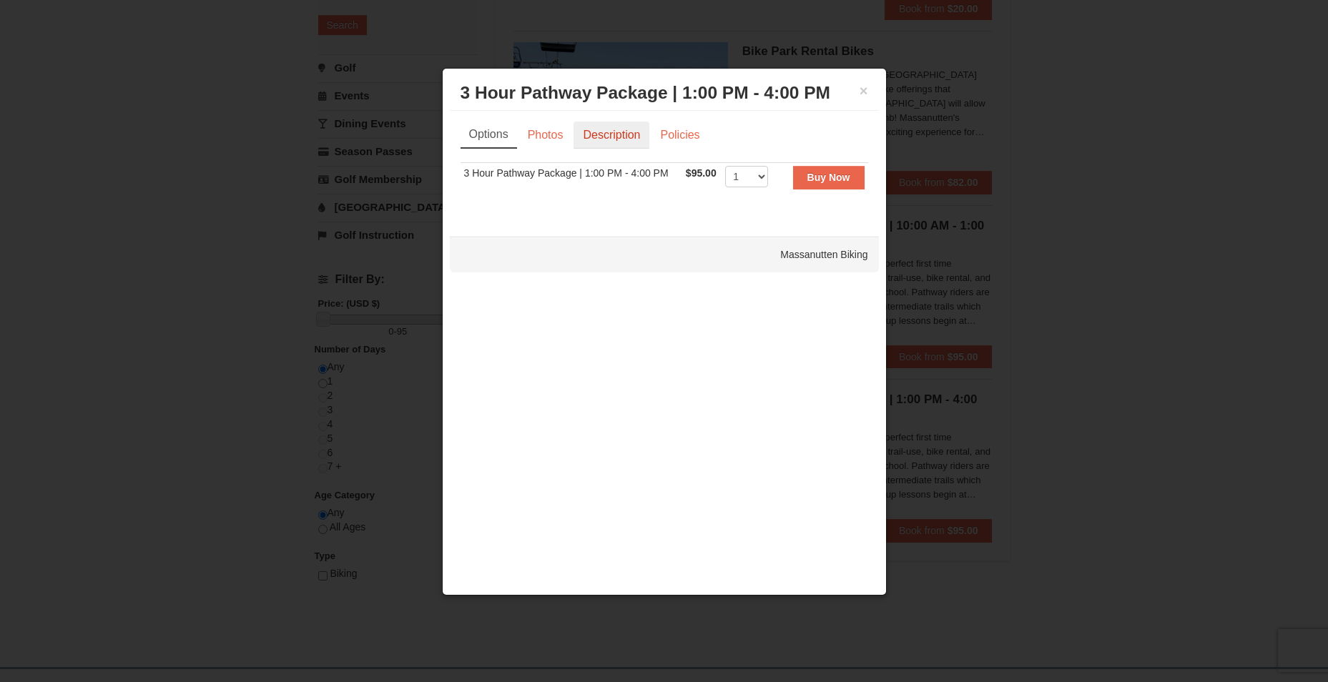
click at [593, 135] on link "Description" at bounding box center [612, 135] width 76 height 27
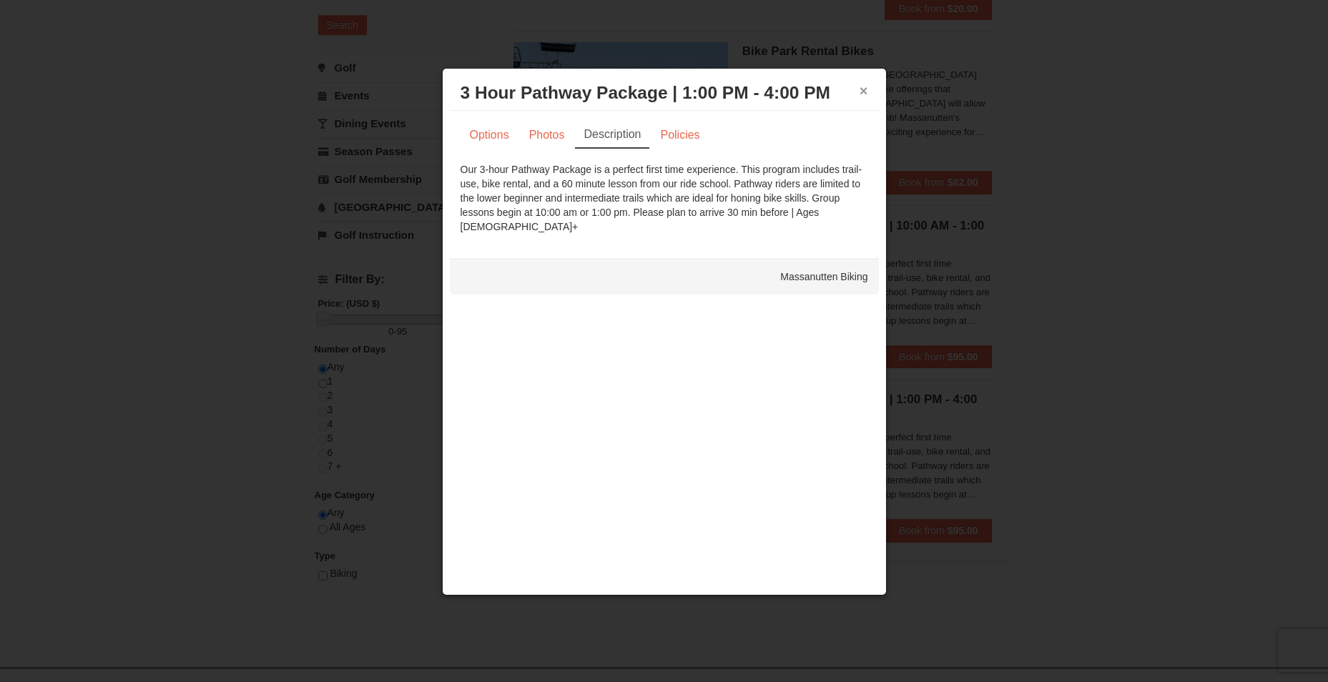
click at [861, 90] on button "×" at bounding box center [864, 91] width 9 height 14
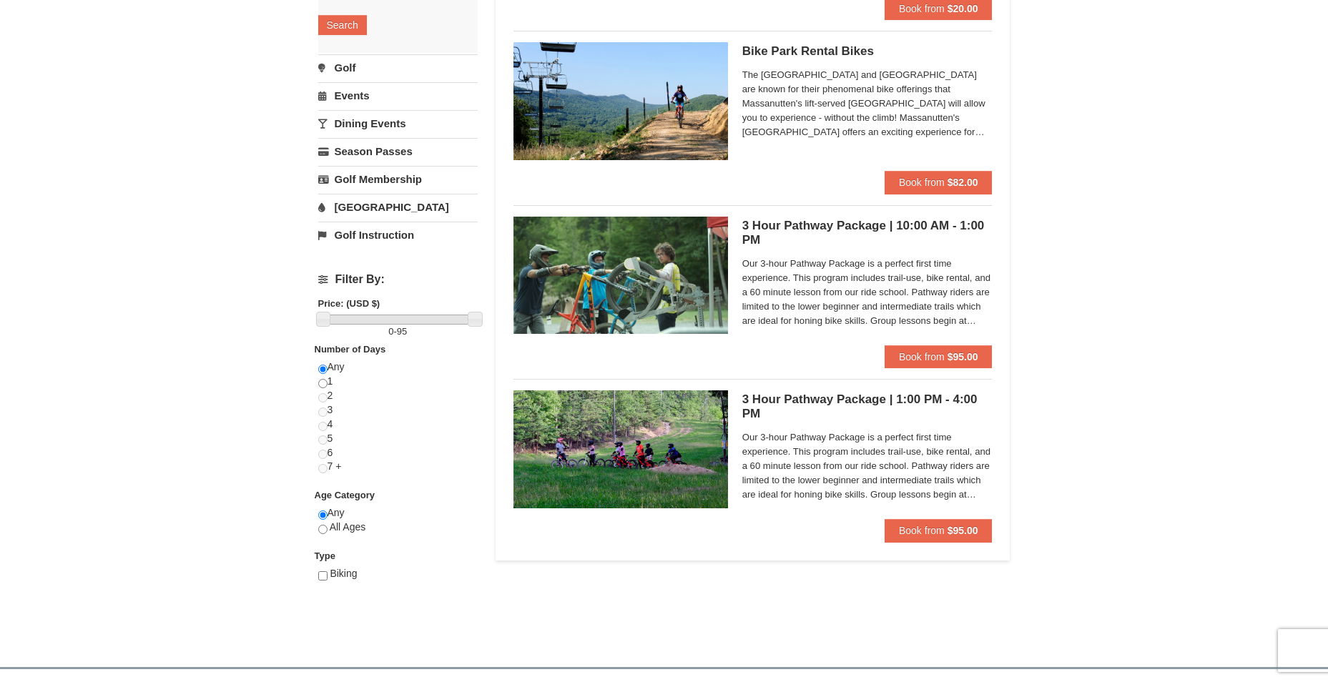
click at [1043, 429] on div "× Categories List Filter My Itinerary Questions? 1-540-289-9441 Lodging Arrival…" at bounding box center [664, 208] width 1328 height 889
click at [1026, 180] on div "× Categories List Filter My Itinerary Questions? 1-540-289-9441 Lodging Arrival…" at bounding box center [664, 208] width 1328 height 889
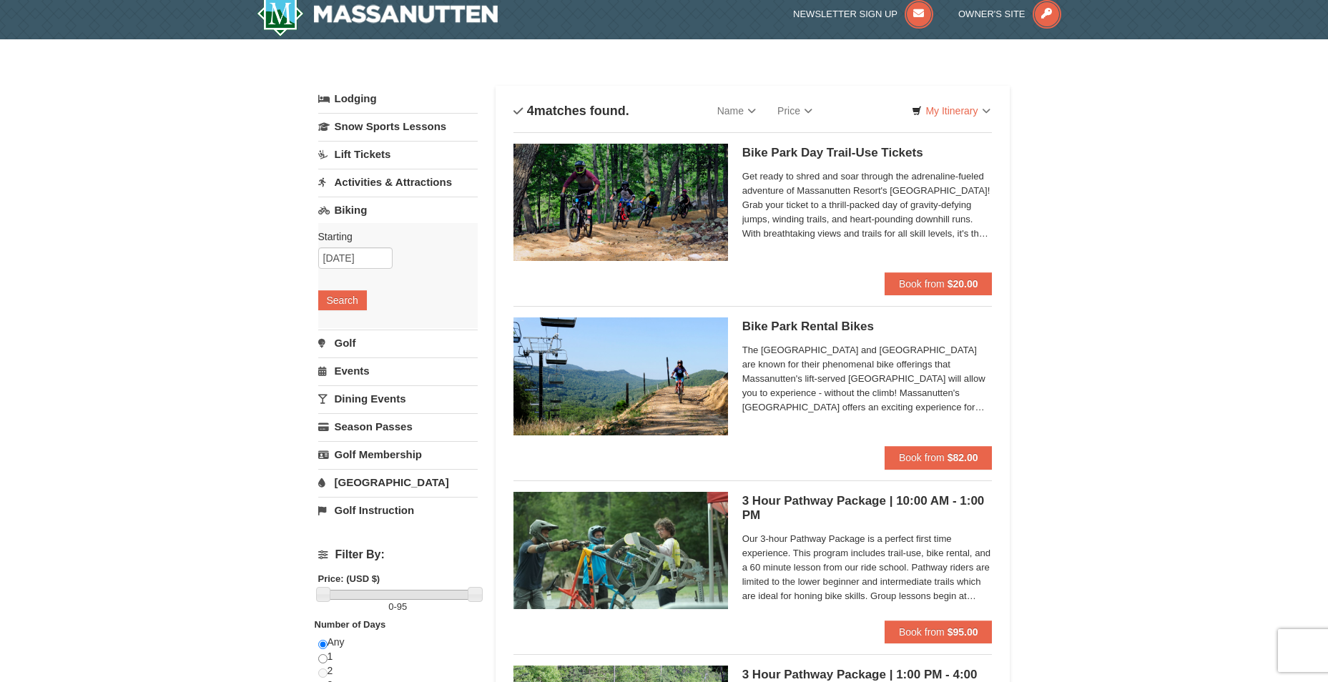
scroll to position [0, 0]
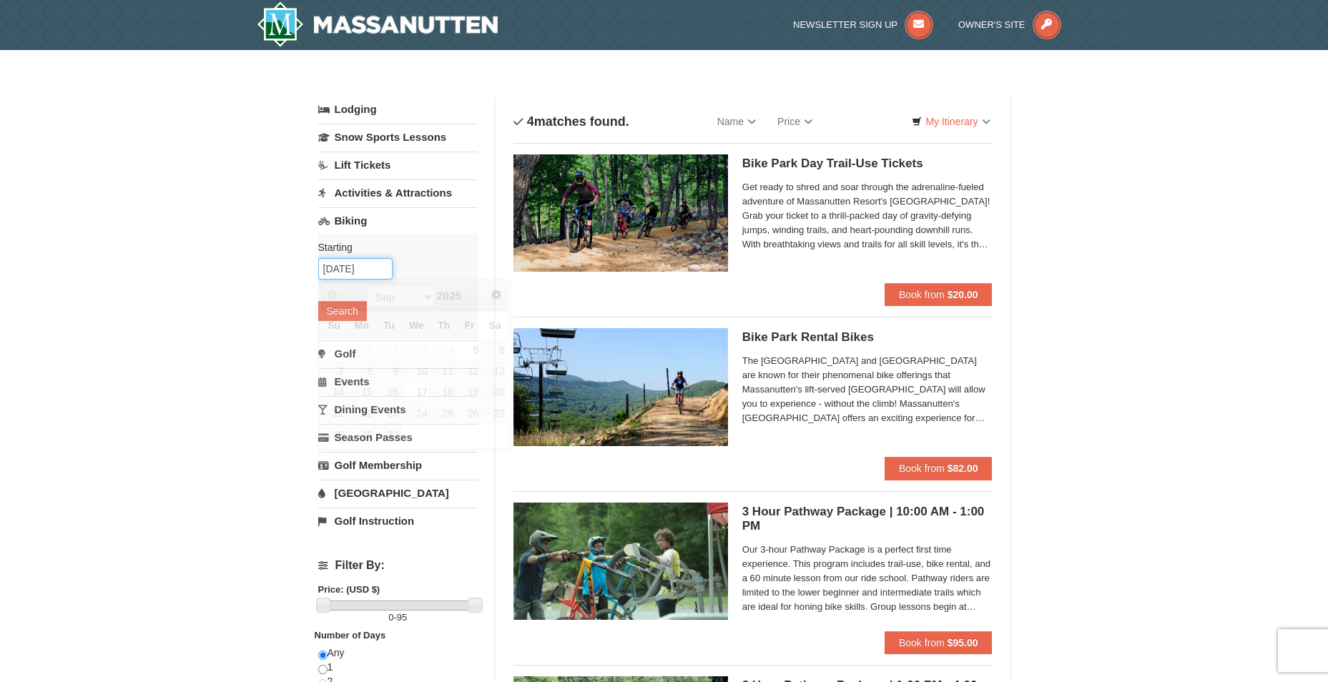
click at [353, 267] on input "09/17/2025" at bounding box center [355, 268] width 74 height 21
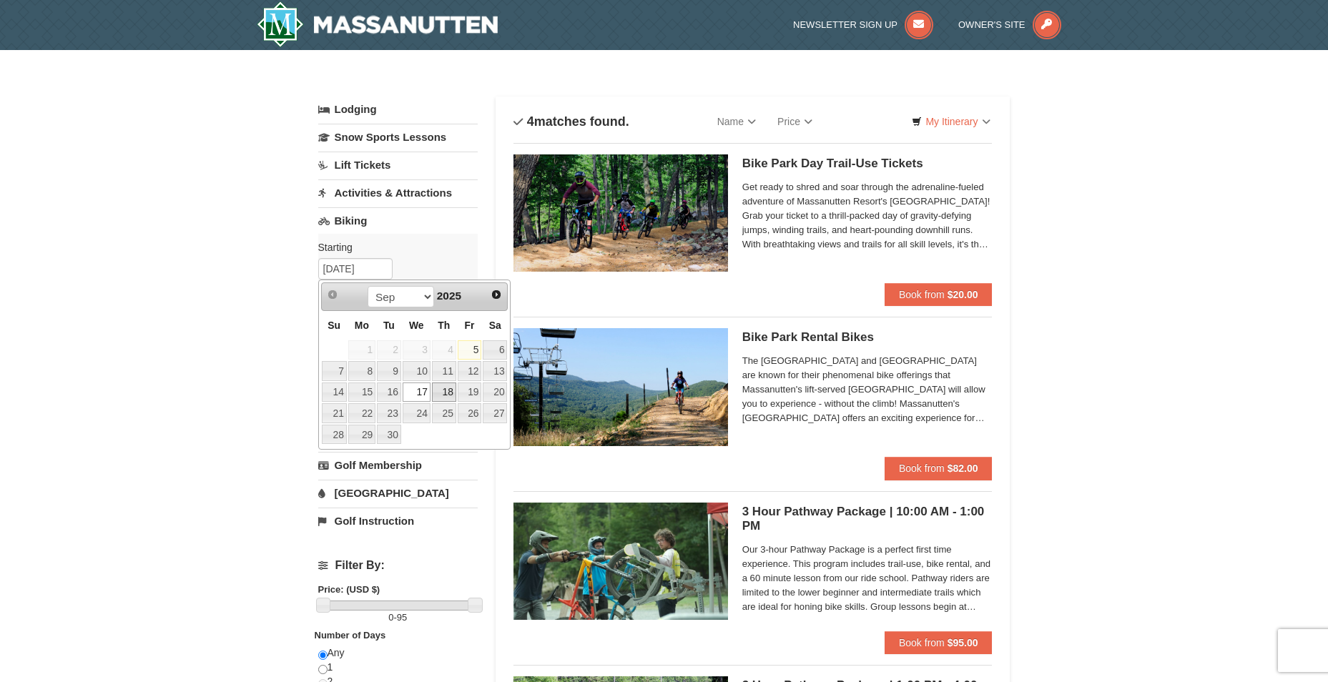
click at [448, 390] on link "18" at bounding box center [444, 393] width 24 height 20
type input "09/18/2025"
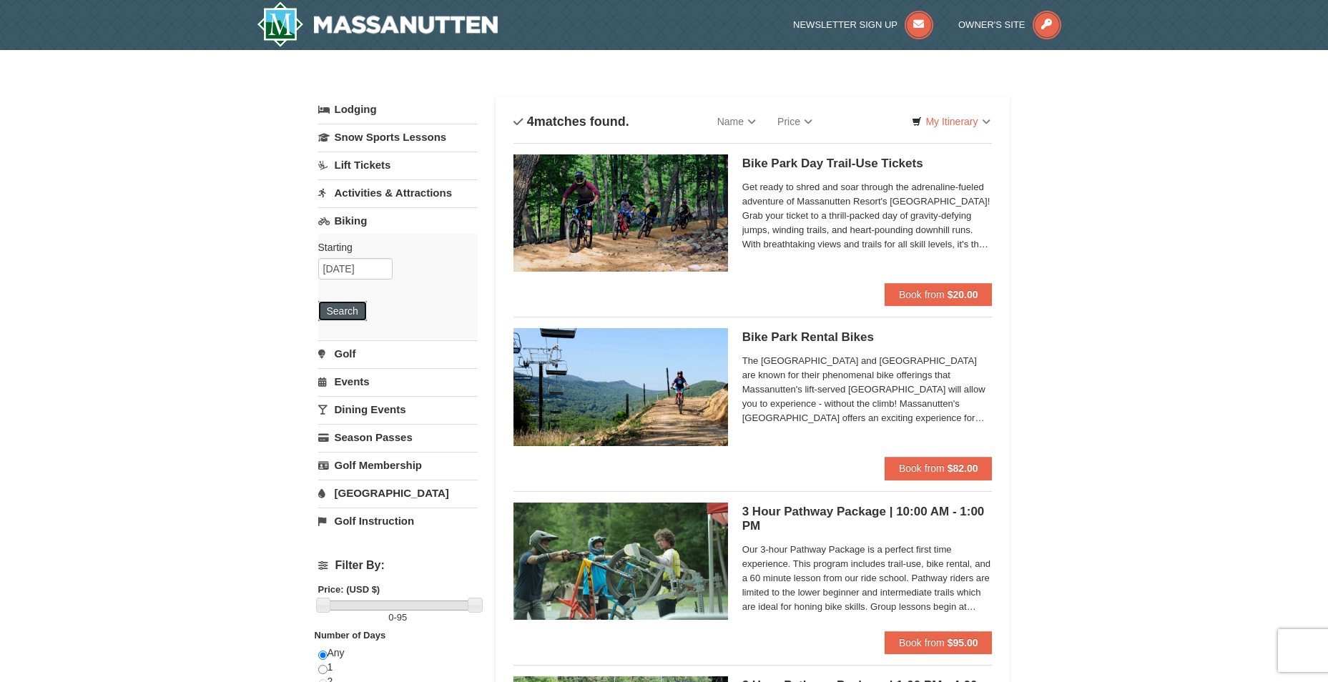
click at [353, 313] on button "Search" at bounding box center [342, 311] width 49 height 20
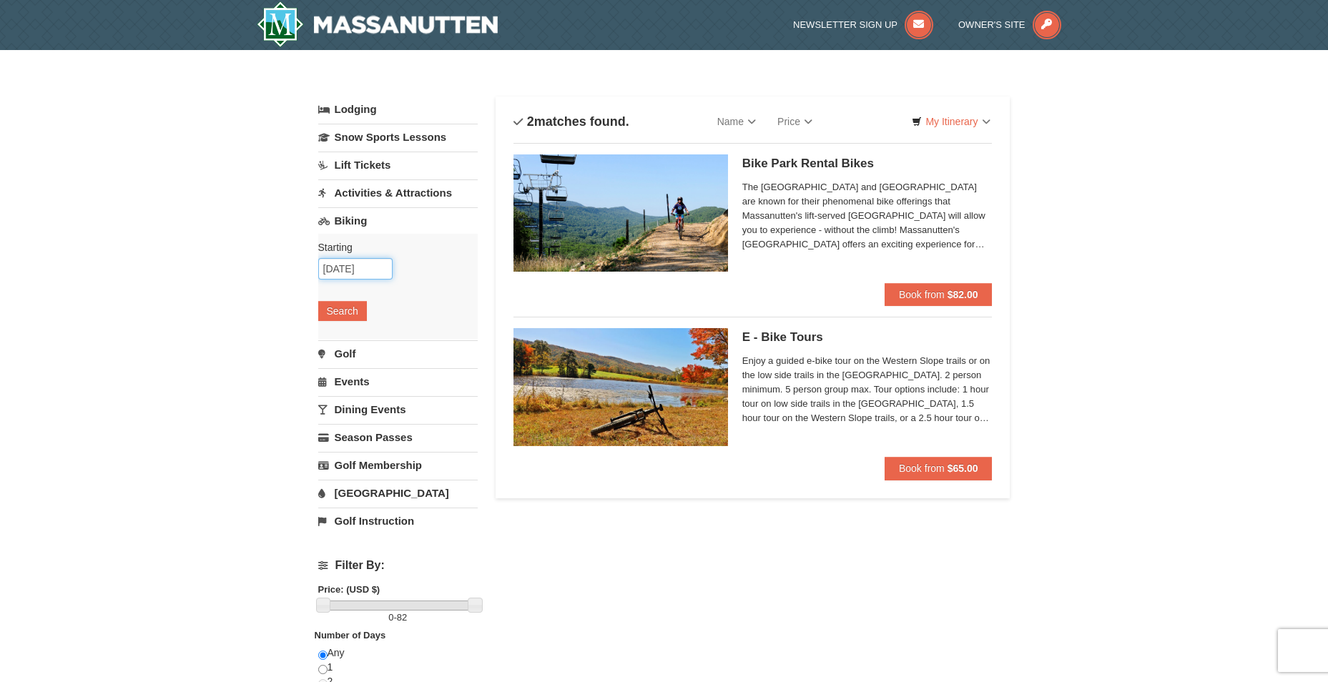
click at [358, 267] on input "09/18/2025" at bounding box center [355, 268] width 74 height 21
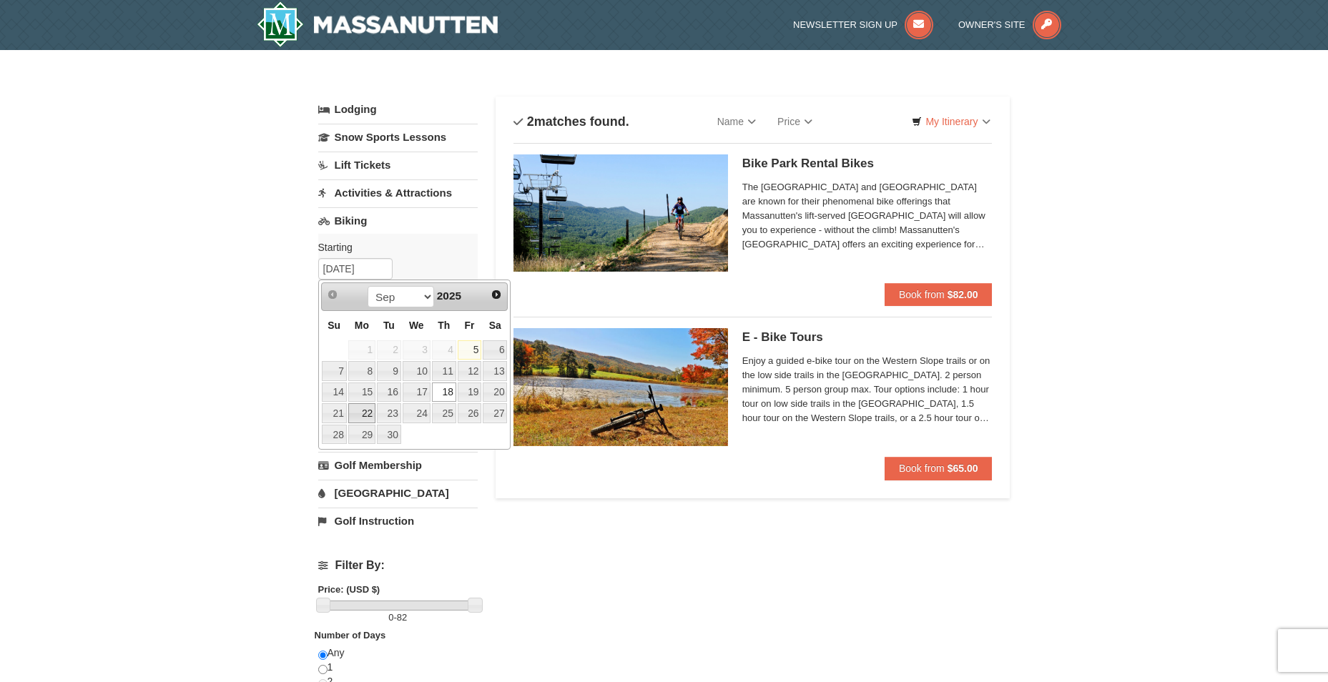
click at [369, 413] on link "22" at bounding box center [361, 413] width 27 height 20
type input "09/22/2025"
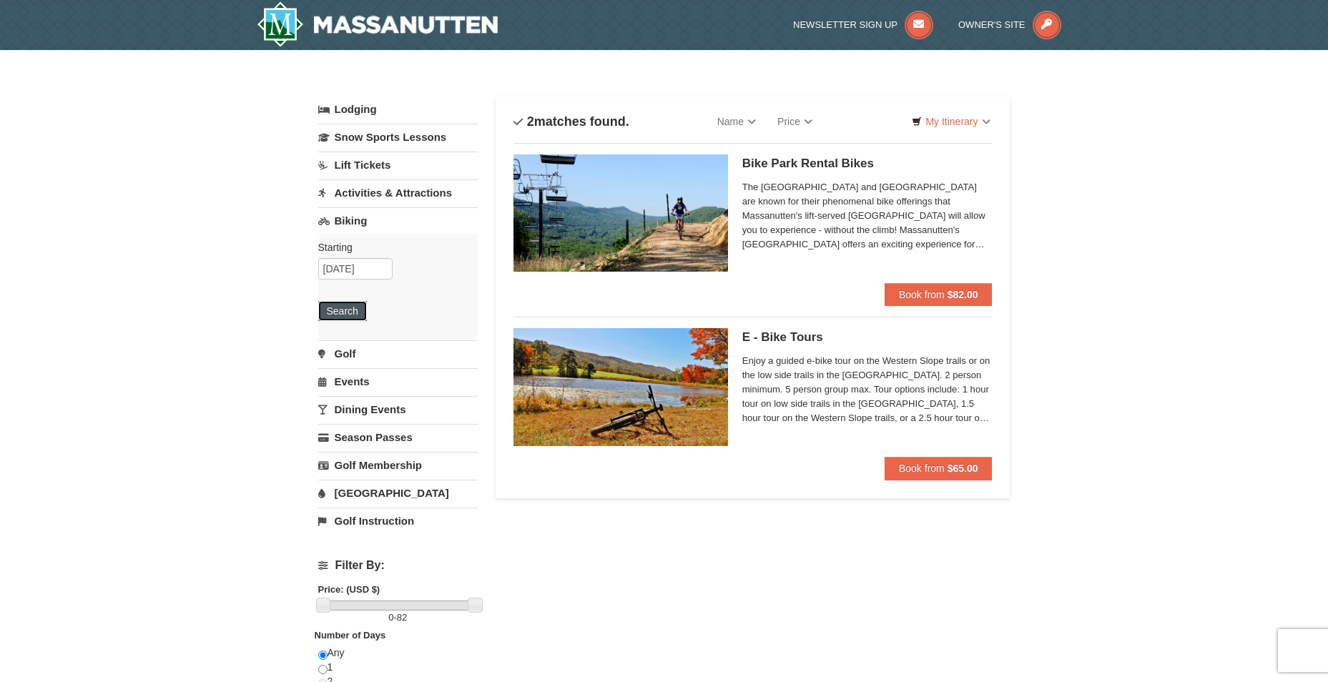
click at [338, 314] on button "Search" at bounding box center [342, 311] width 49 height 20
click at [355, 275] on input "09/22/2025" at bounding box center [355, 268] width 74 height 21
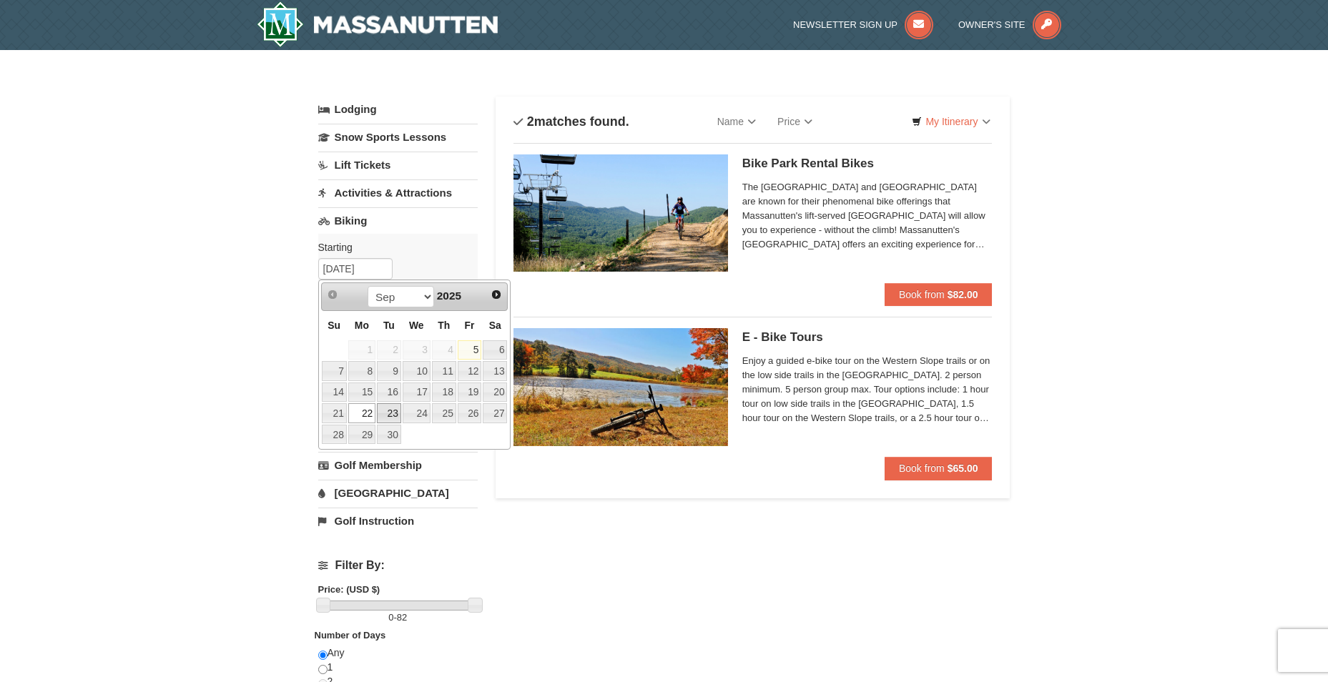
click at [388, 411] on link "23" at bounding box center [389, 413] width 24 height 20
type input "09/23/2025"
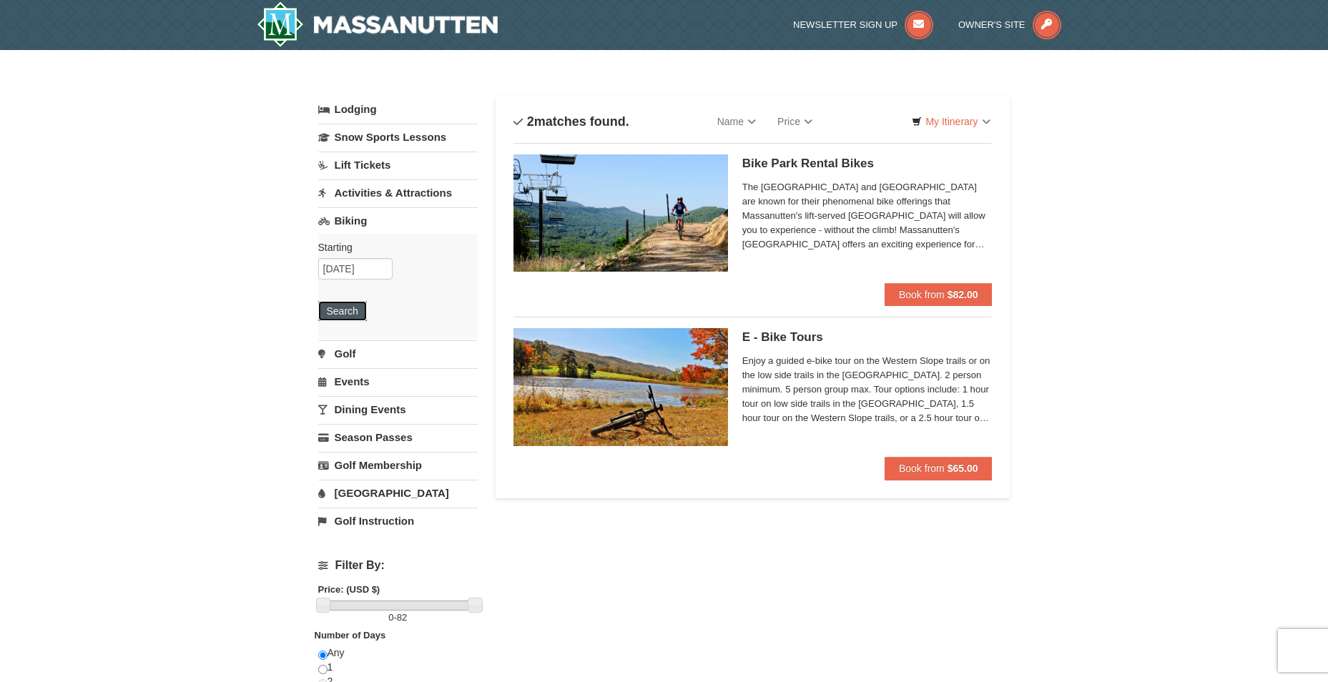
click at [353, 318] on button "Search" at bounding box center [342, 311] width 49 height 20
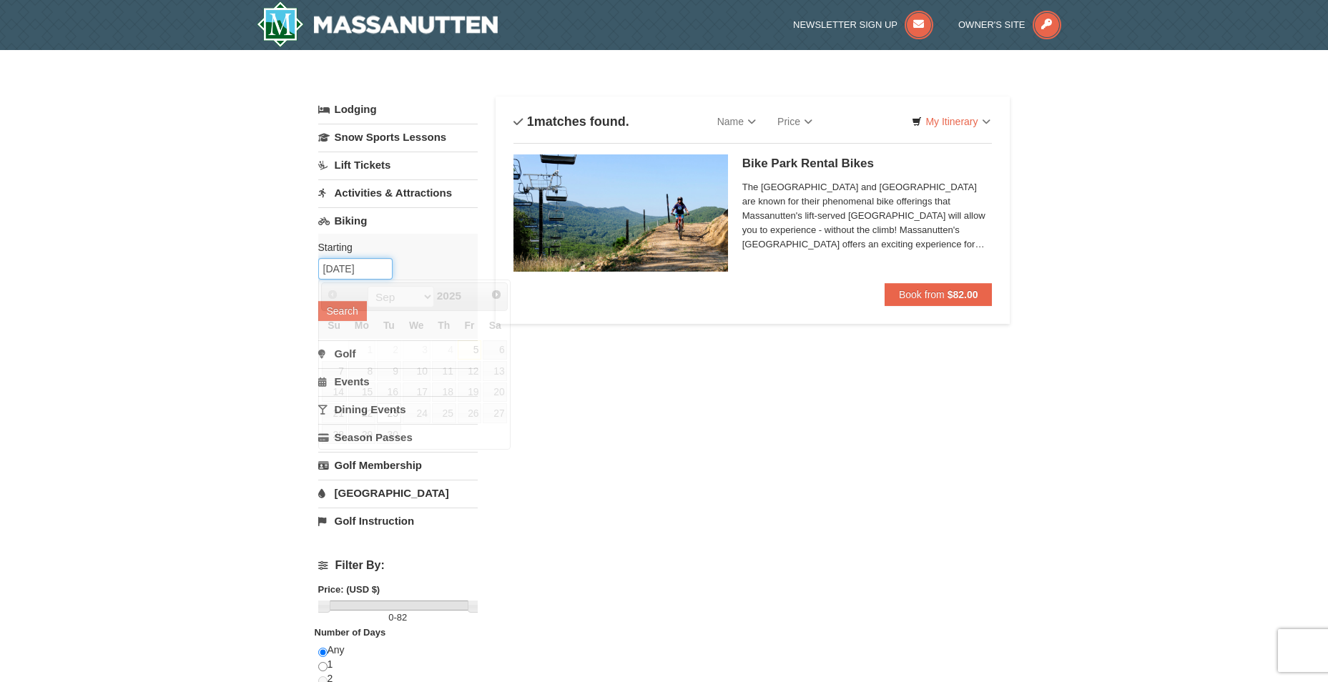
click at [375, 267] on input "[DATE]" at bounding box center [355, 268] width 74 height 21
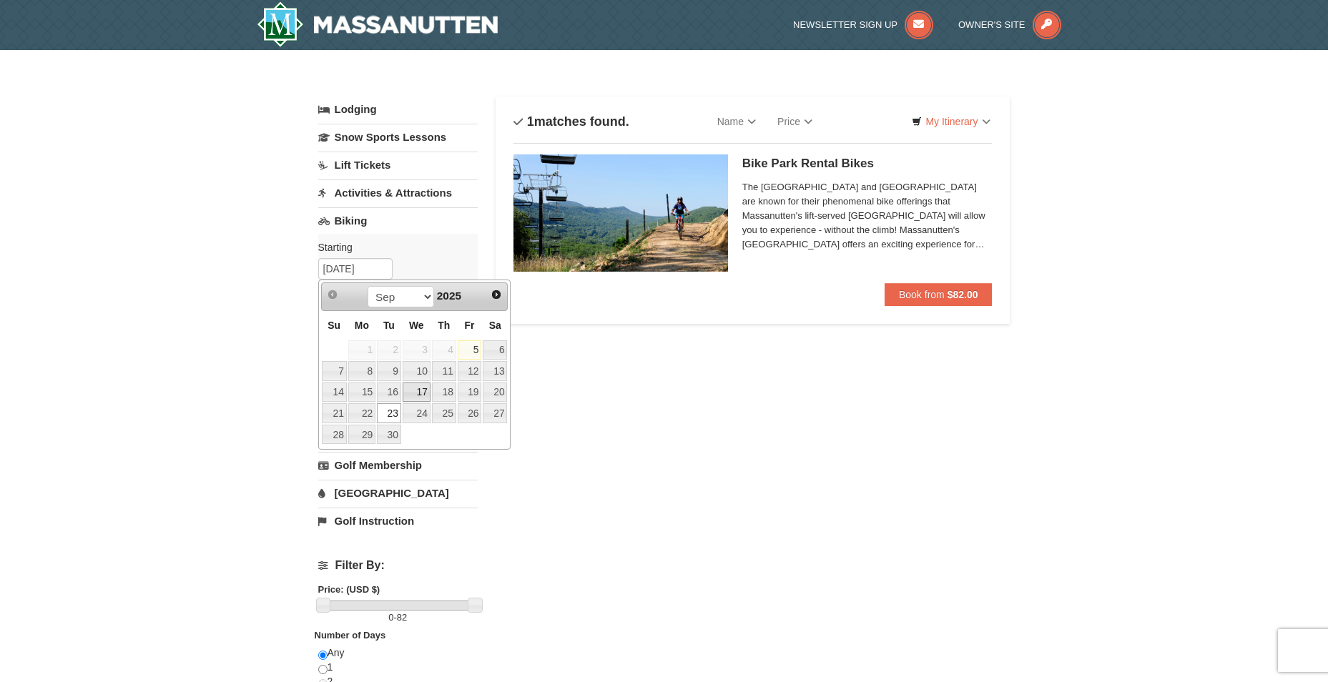
click at [418, 410] on link "24" at bounding box center [417, 413] width 28 height 20
type input "[DATE]"
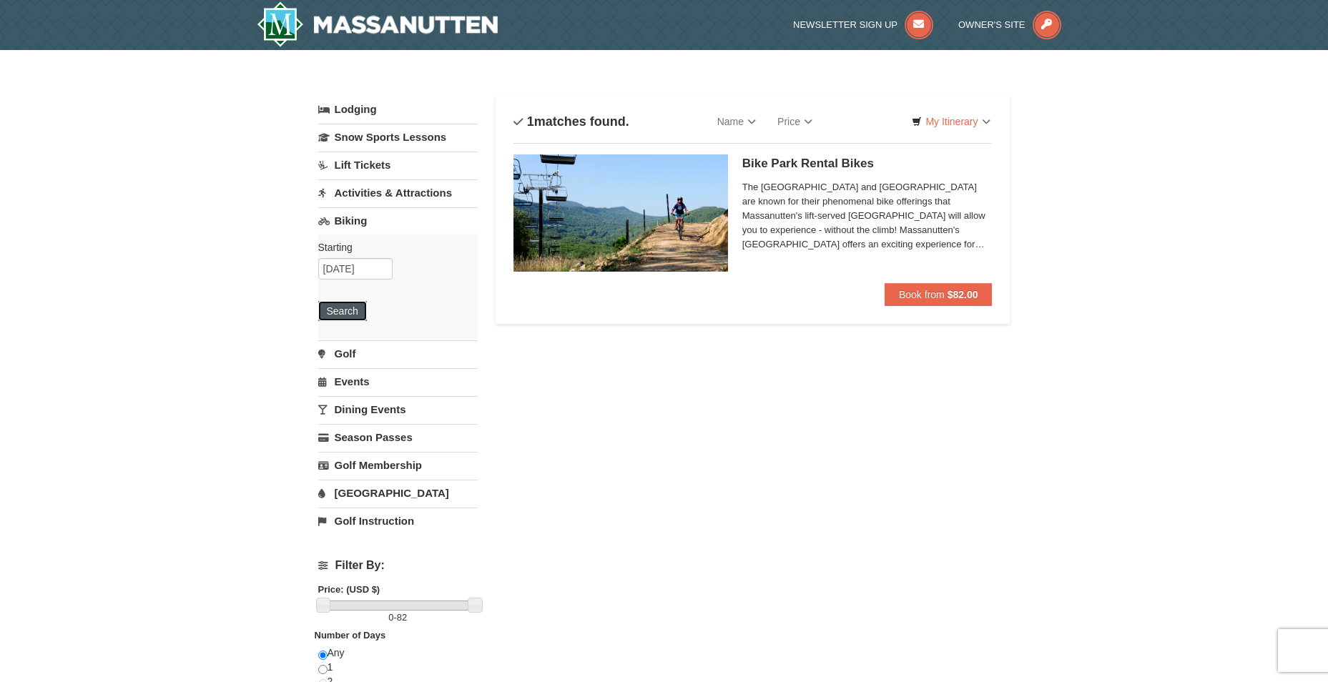
click at [345, 307] on button "Search" at bounding box center [342, 311] width 49 height 20
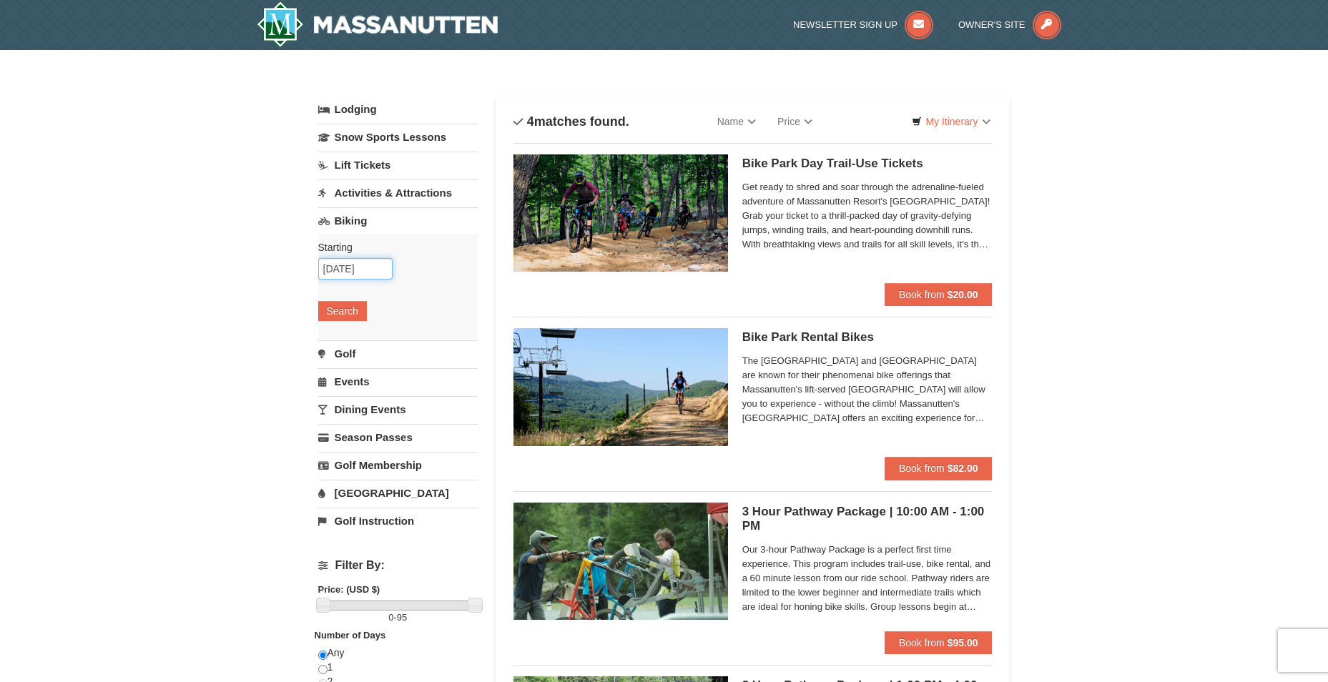
click at [359, 265] on input "09/24/2025" at bounding box center [355, 268] width 74 height 21
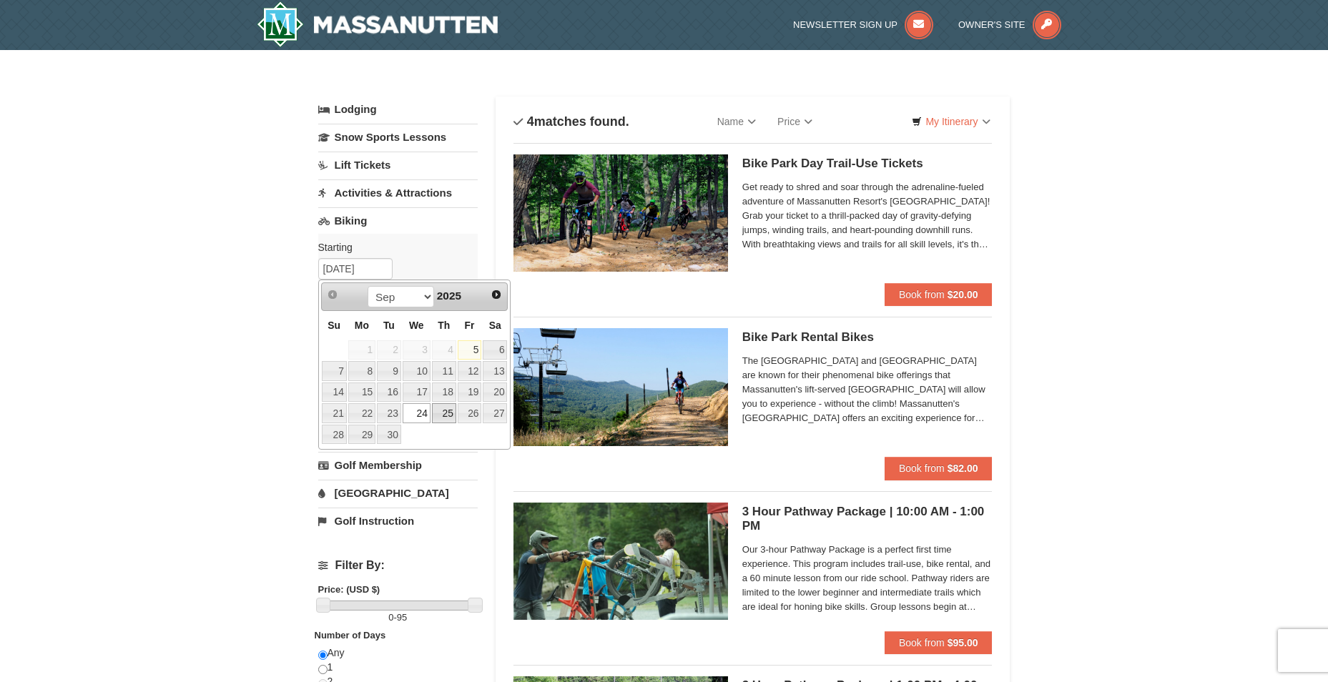
click at [443, 412] on link "25" at bounding box center [444, 413] width 24 height 20
type input "[DATE]"
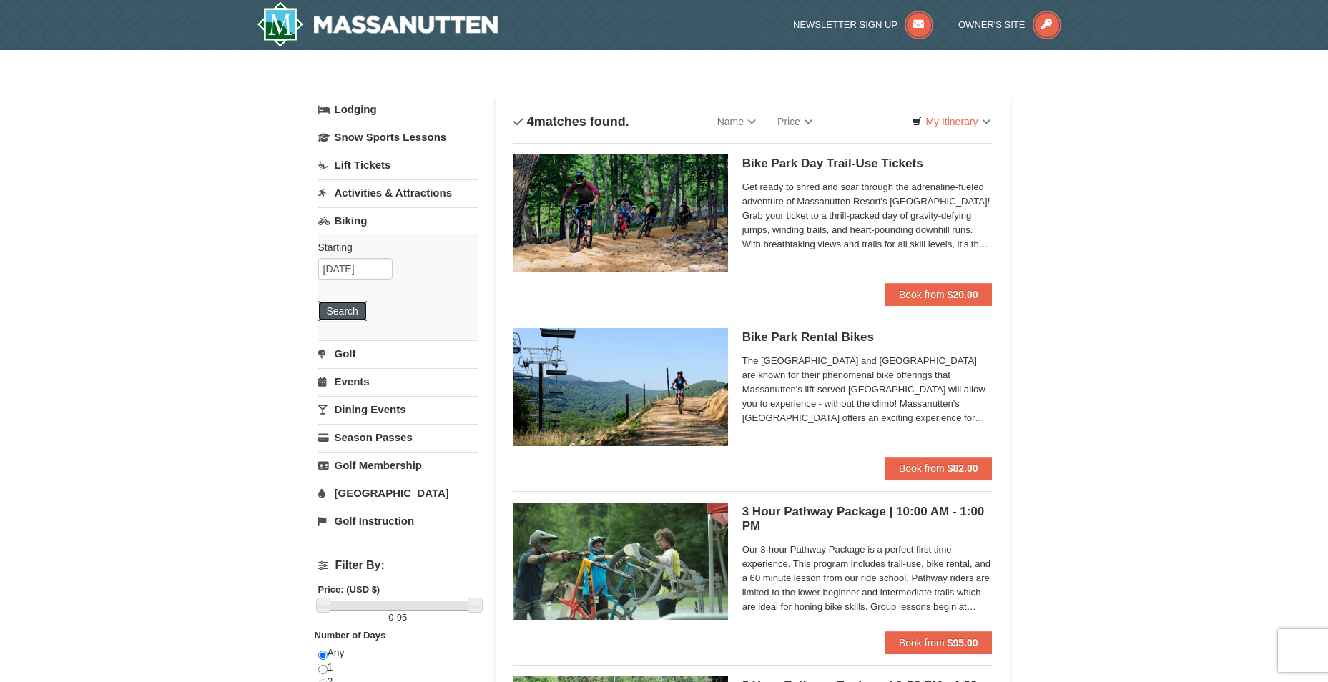
click at [342, 310] on button "Search" at bounding box center [342, 311] width 49 height 20
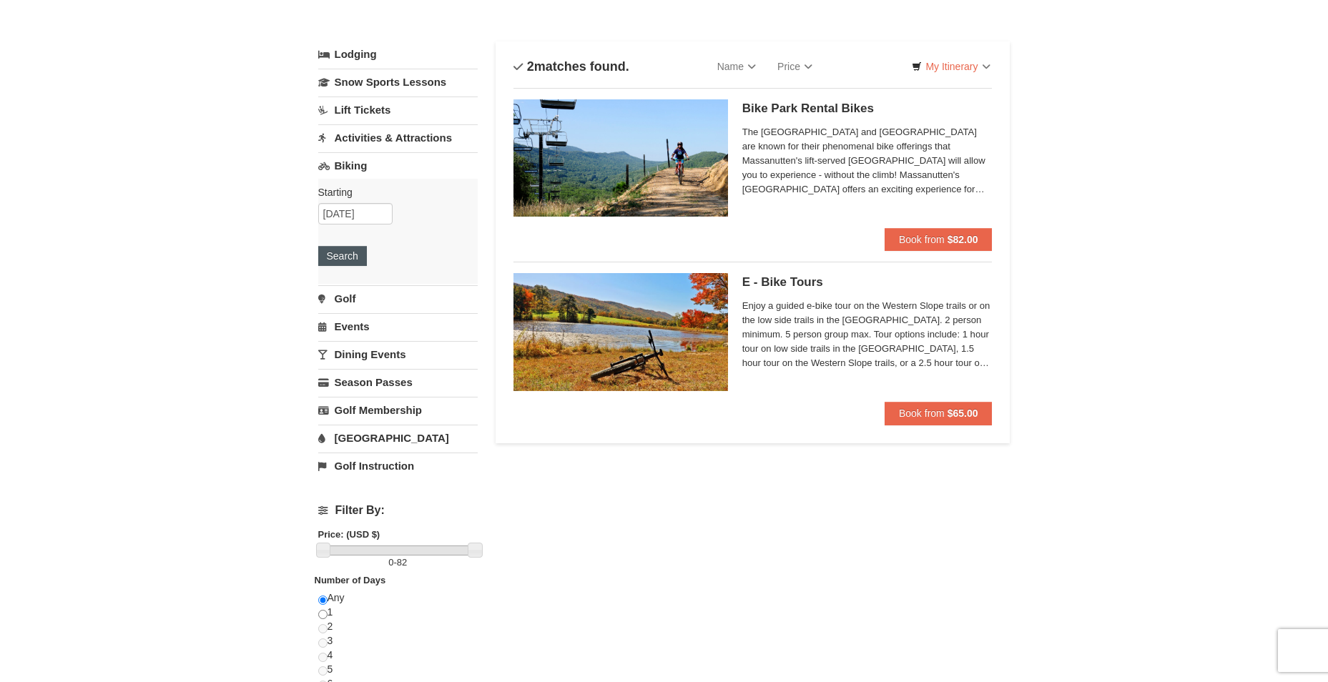
scroll to position [72, 0]
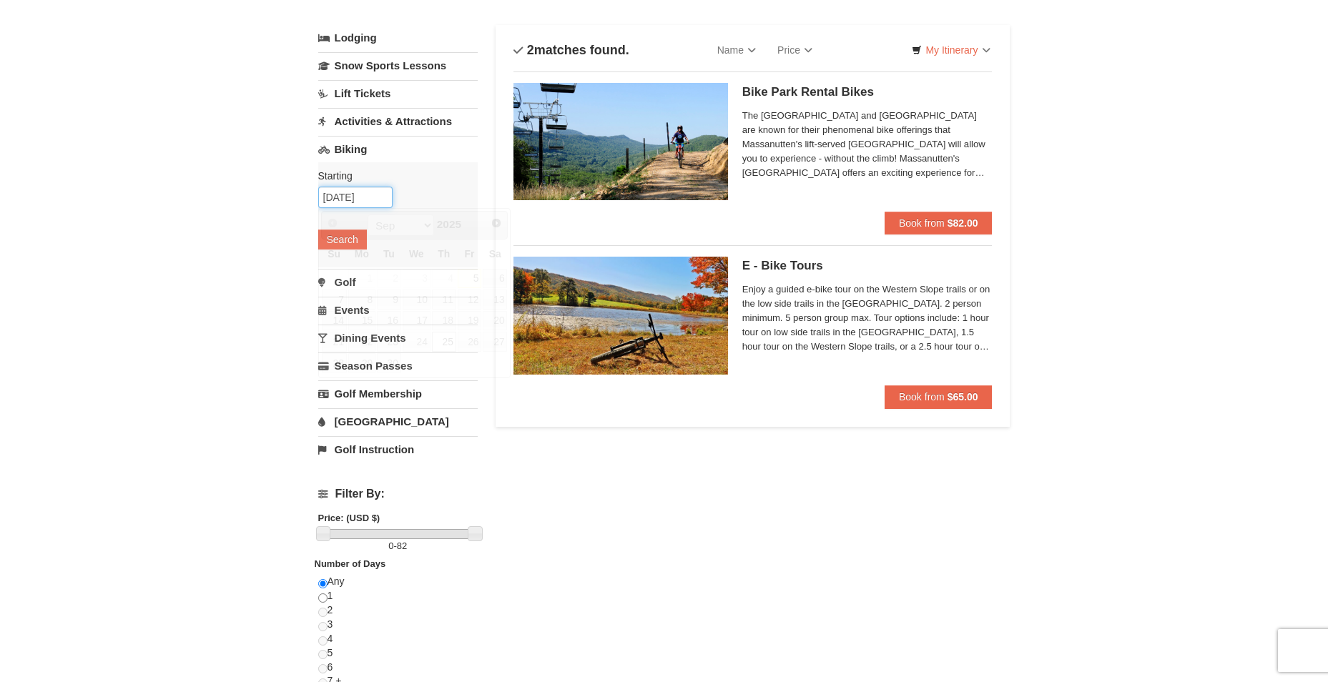
click at [355, 192] on input "[DATE]" at bounding box center [355, 197] width 74 height 21
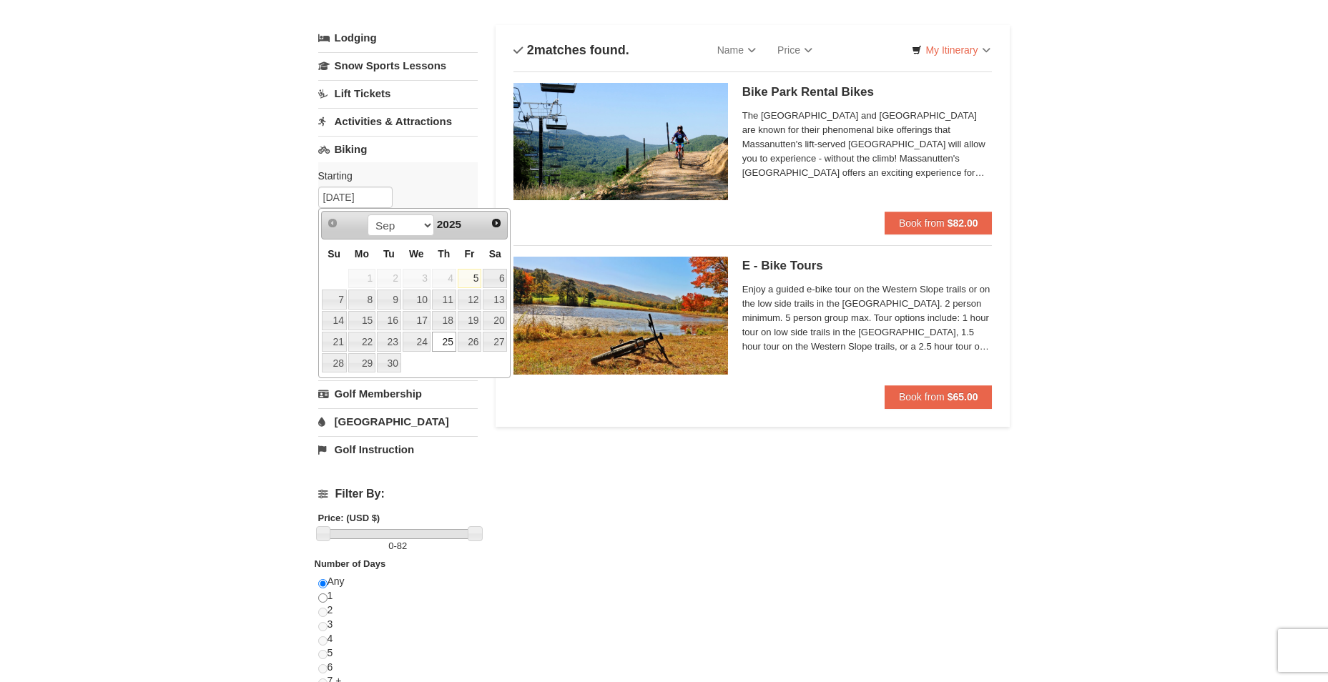
click at [253, 275] on div "× Categories List Filter My Itinerary Questions? [PHONE_NUMBER] Lodging Arrival…" at bounding box center [664, 423] width 1328 height 889
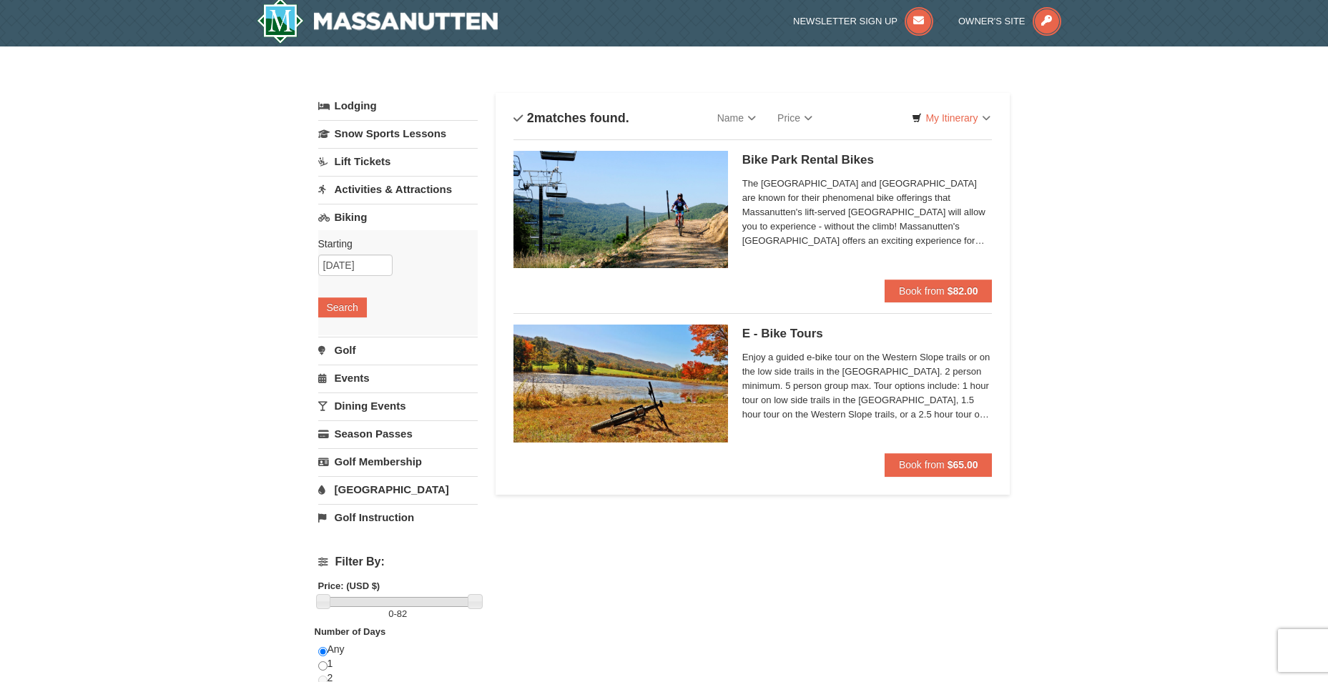
scroll to position [0, 0]
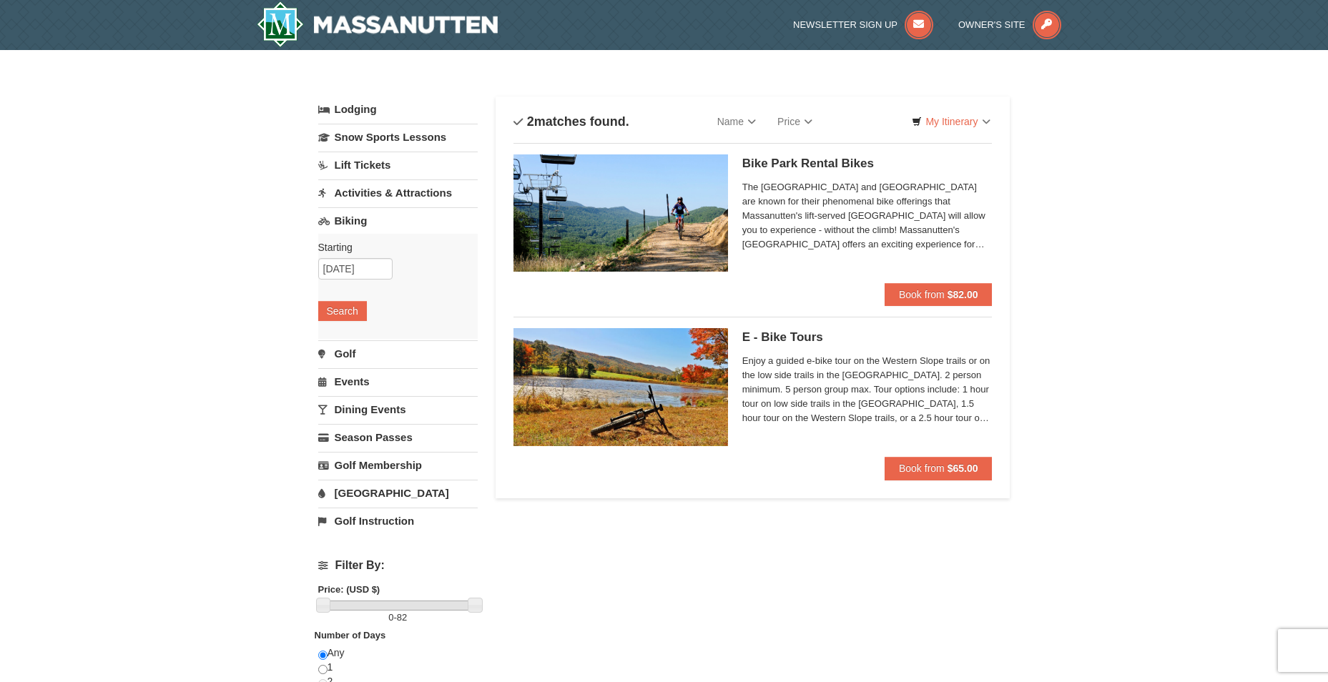
click at [1112, 599] on div "× Categories List Filter My Itinerary Questions? [PHONE_NUMBER] Lodging Arrival…" at bounding box center [664, 494] width 1328 height 889
